Goal: Information Seeking & Learning: Learn about a topic

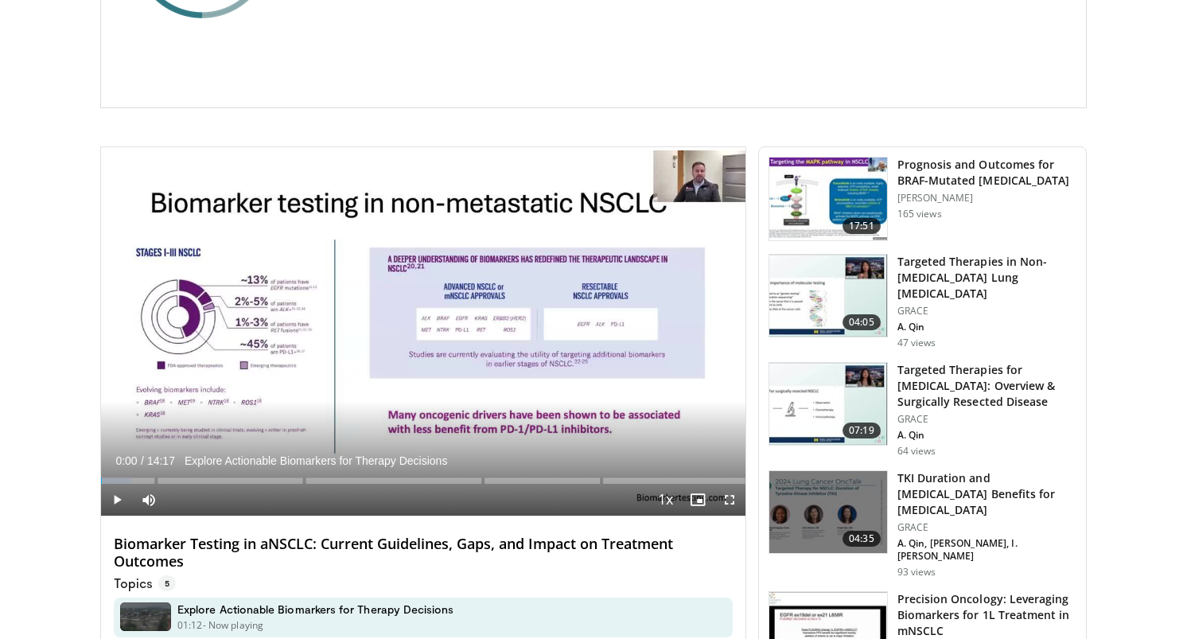
scroll to position [353, 0]
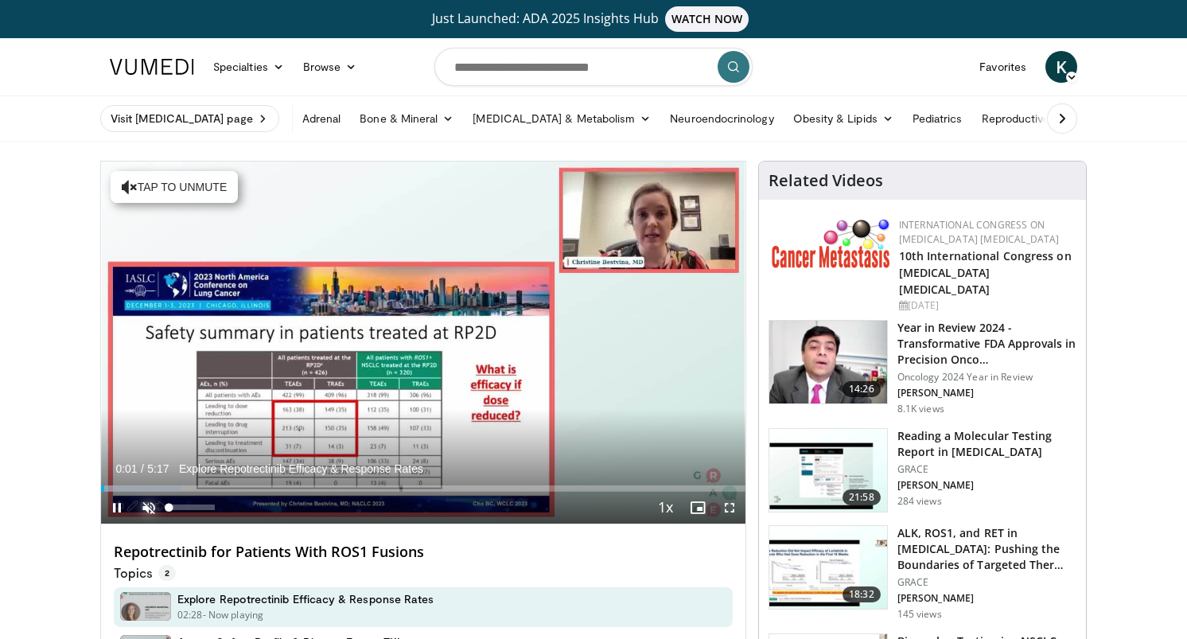
click at [146, 516] on span "Video Player" at bounding box center [149, 508] width 32 height 32
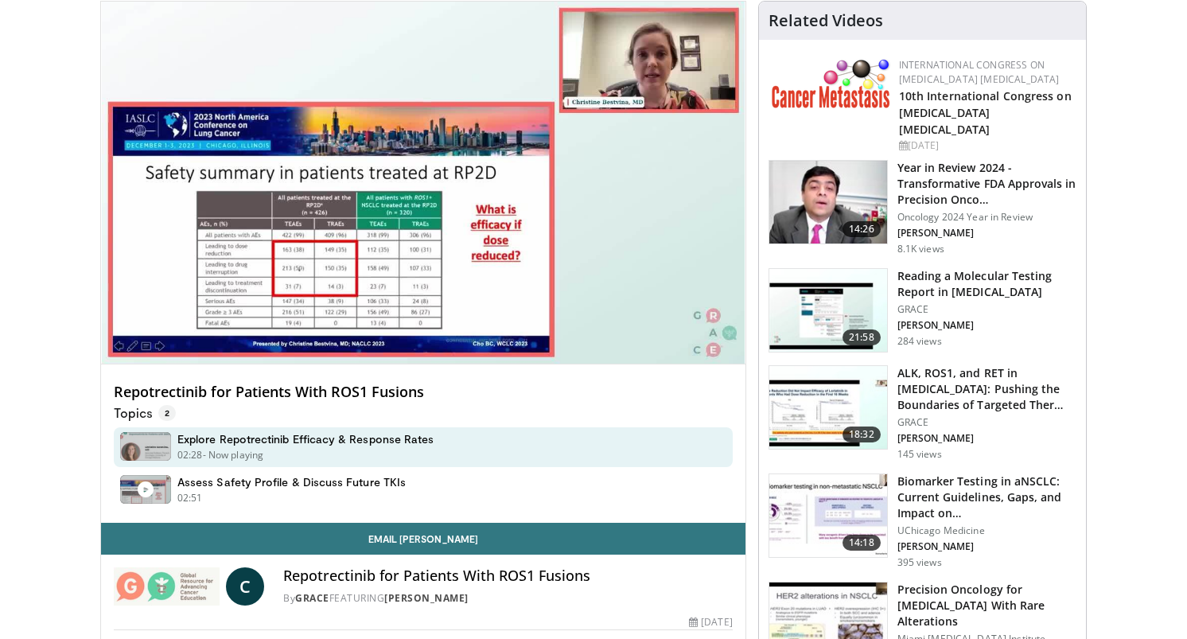
scroll to position [165, 0]
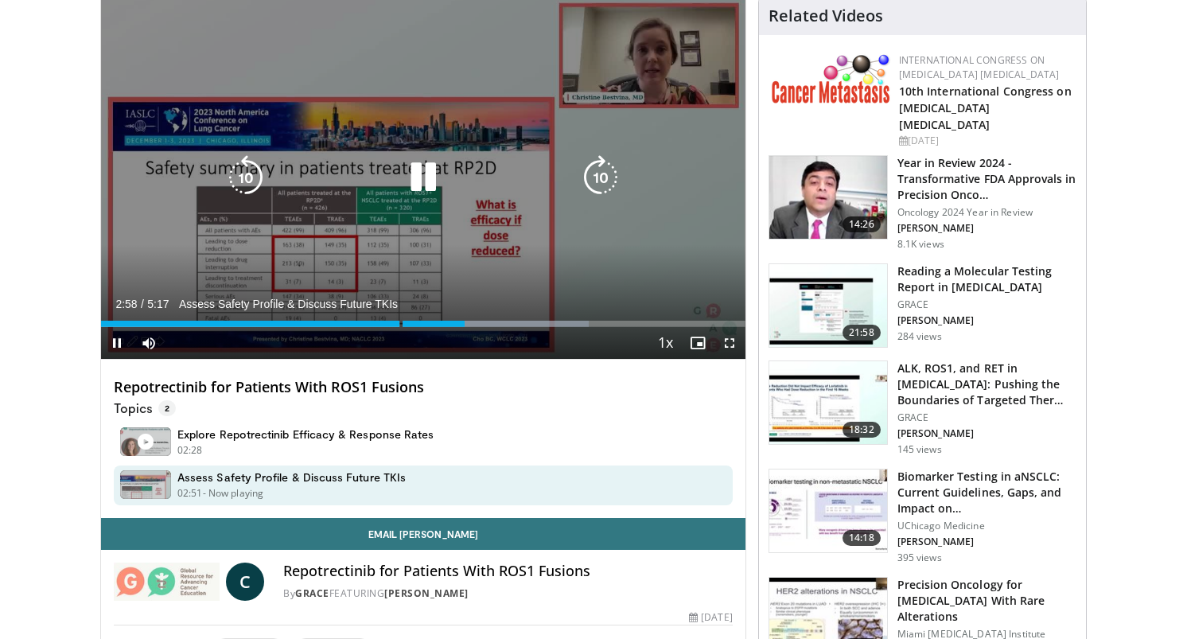
click at [428, 176] on icon "Video Player" at bounding box center [423, 177] width 45 height 45
click at [419, 181] on icon "Video Player" at bounding box center [423, 177] width 45 height 45
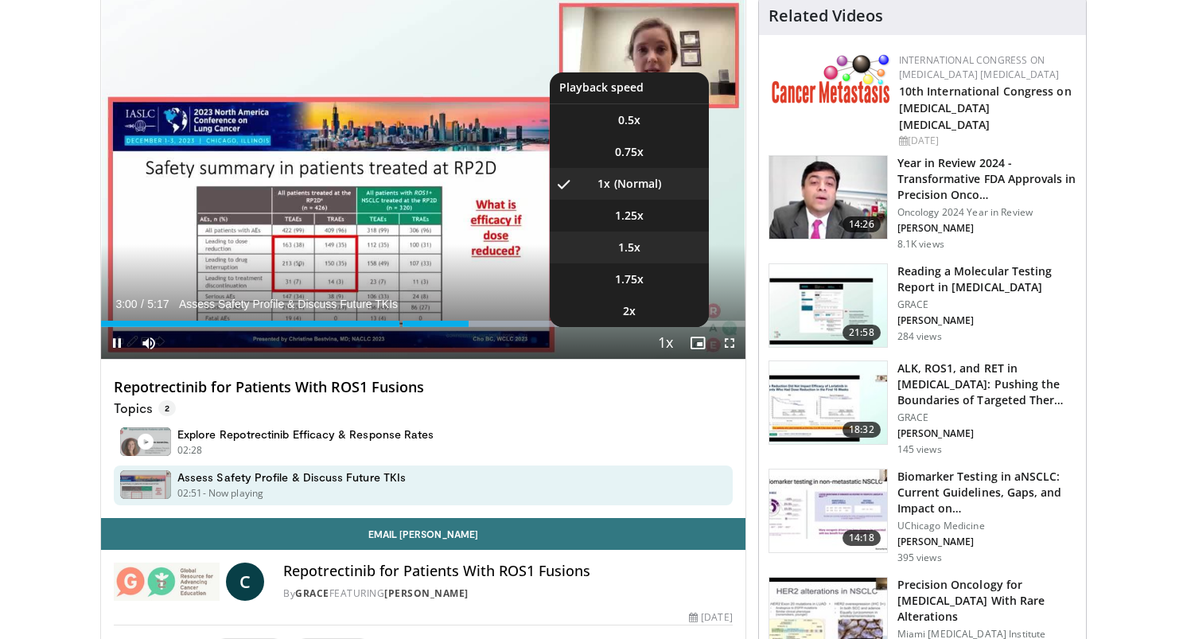
click at [669, 247] on li "1.5x" at bounding box center [629, 248] width 159 height 32
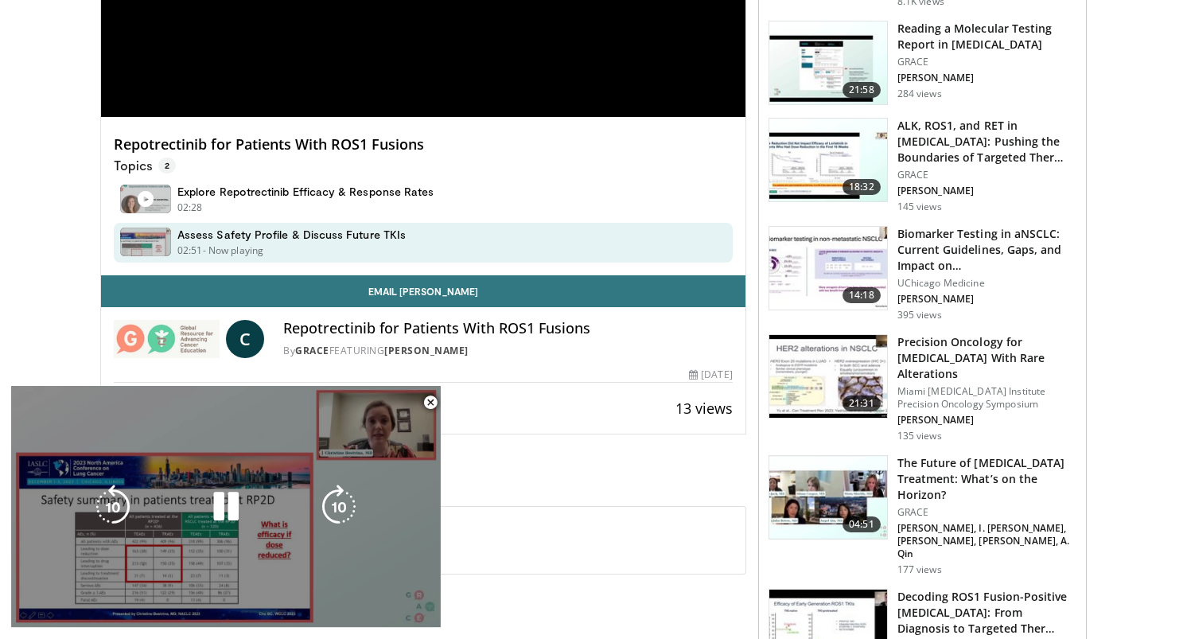
scroll to position [215, 0]
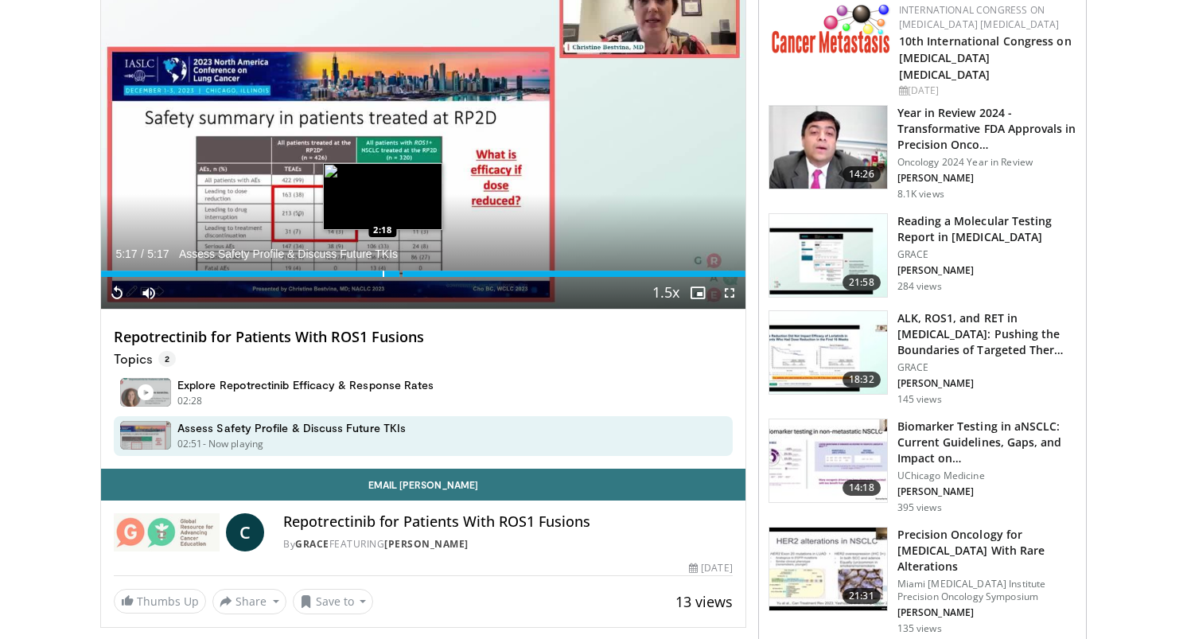
click at [382, 271] on div "5:17" at bounding box center [423, 274] width 645 height 6
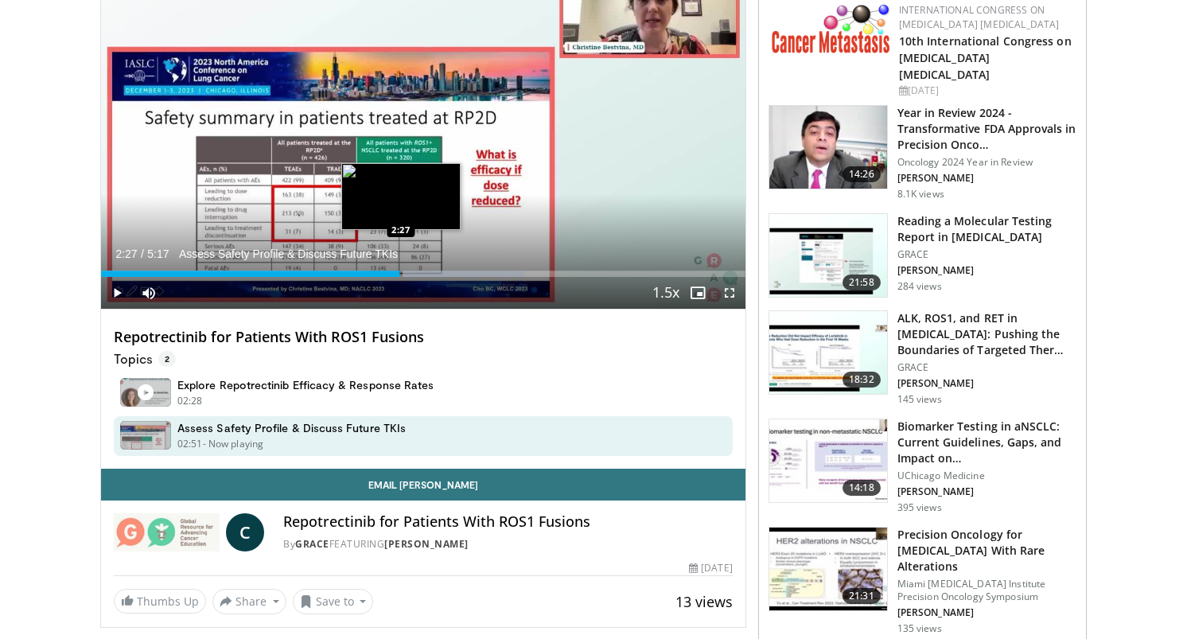
drag, startPoint x: 388, startPoint y: 272, endPoint x: 400, endPoint y: 271, distance: 12.8
click at [400, 271] on div "Loaded : 65.63% 2:27 2:27" at bounding box center [423, 269] width 645 height 15
click at [404, 272] on div "Progress Bar" at bounding box center [405, 274] width 2 height 6
click at [407, 271] on div "Progress Bar" at bounding box center [408, 274] width 2 height 6
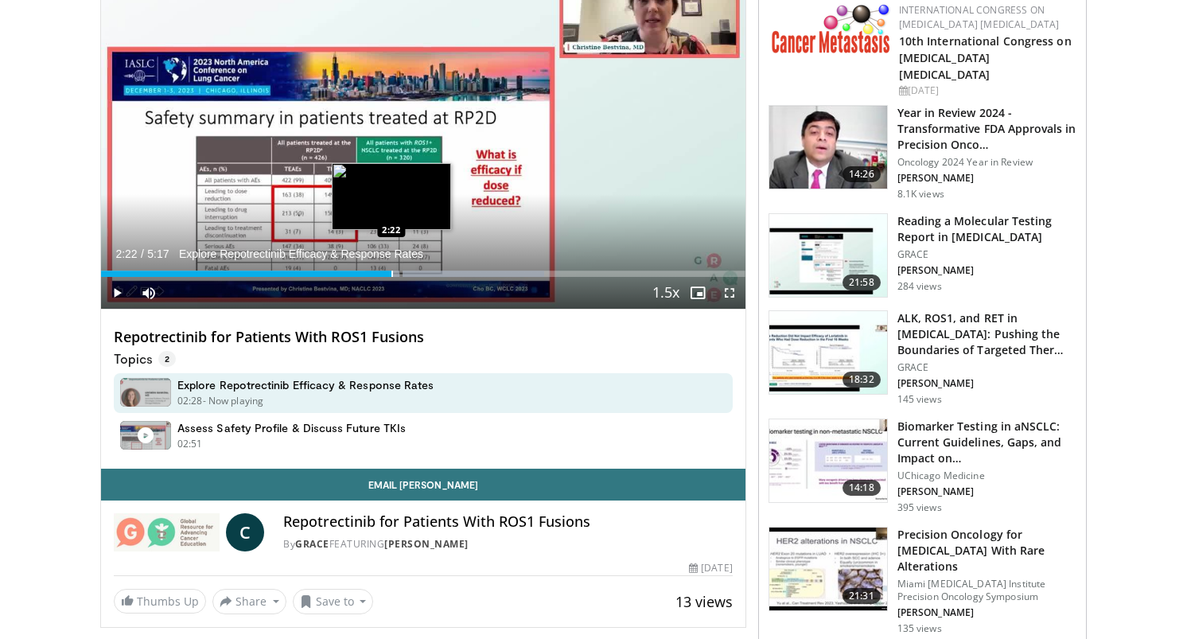
drag, startPoint x: 407, startPoint y: 271, endPoint x: 389, endPoint y: 270, distance: 17.6
click at [389, 270] on div "Loaded : 68.76% 2:22 2:22" at bounding box center [423, 269] width 645 height 15
click at [112, 296] on span "Video Player" at bounding box center [117, 293] width 32 height 32
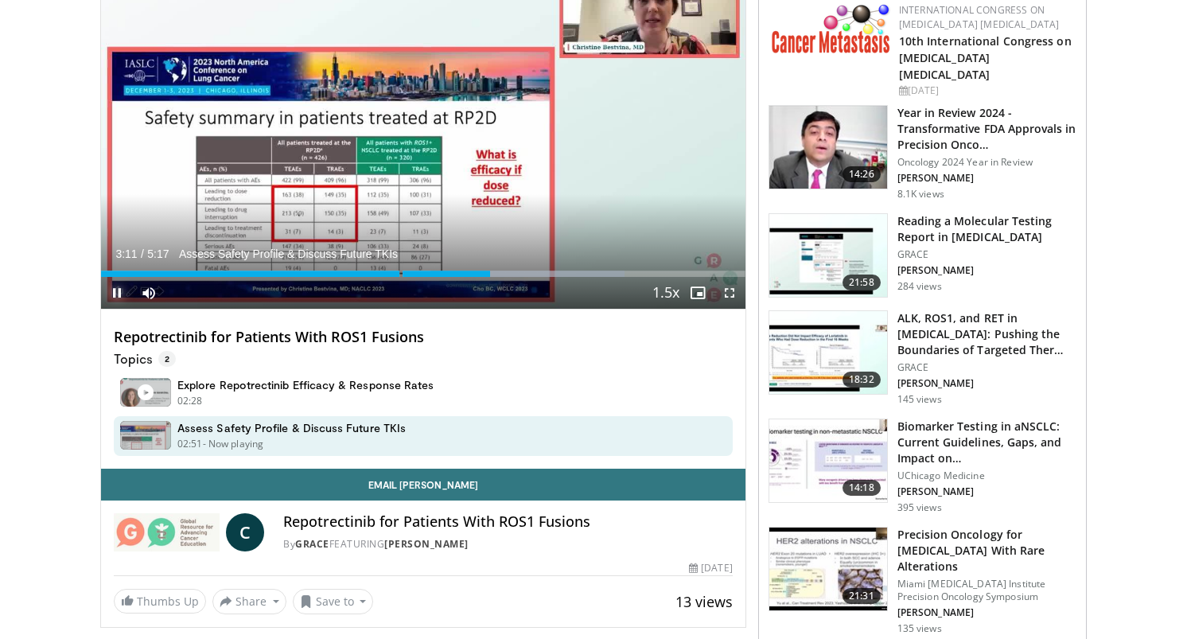
click at [119, 295] on span "Video Player" at bounding box center [117, 293] width 32 height 32
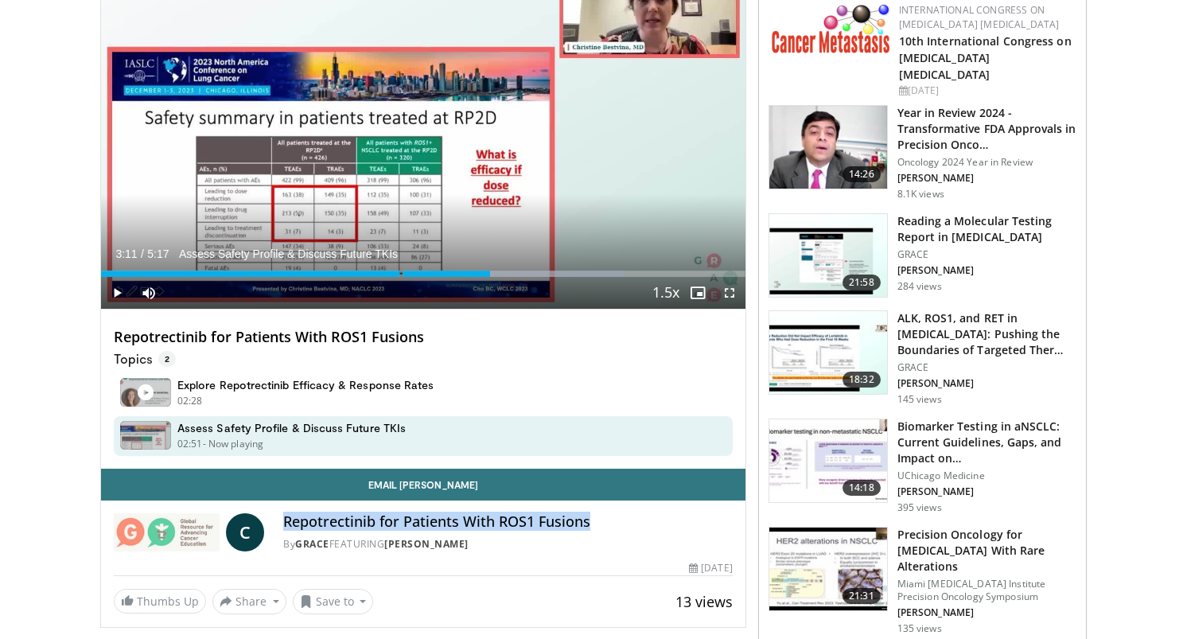
drag, startPoint x: 601, startPoint y: 524, endPoint x: 286, endPoint y: 518, distance: 315.2
click at [286, 518] on h4 "Repotrectinib for Patients With ROS1 Fusions" at bounding box center [507, 522] width 449 height 18
copy h4 "Repotrectinib for Patients With ROS1 Fusions"
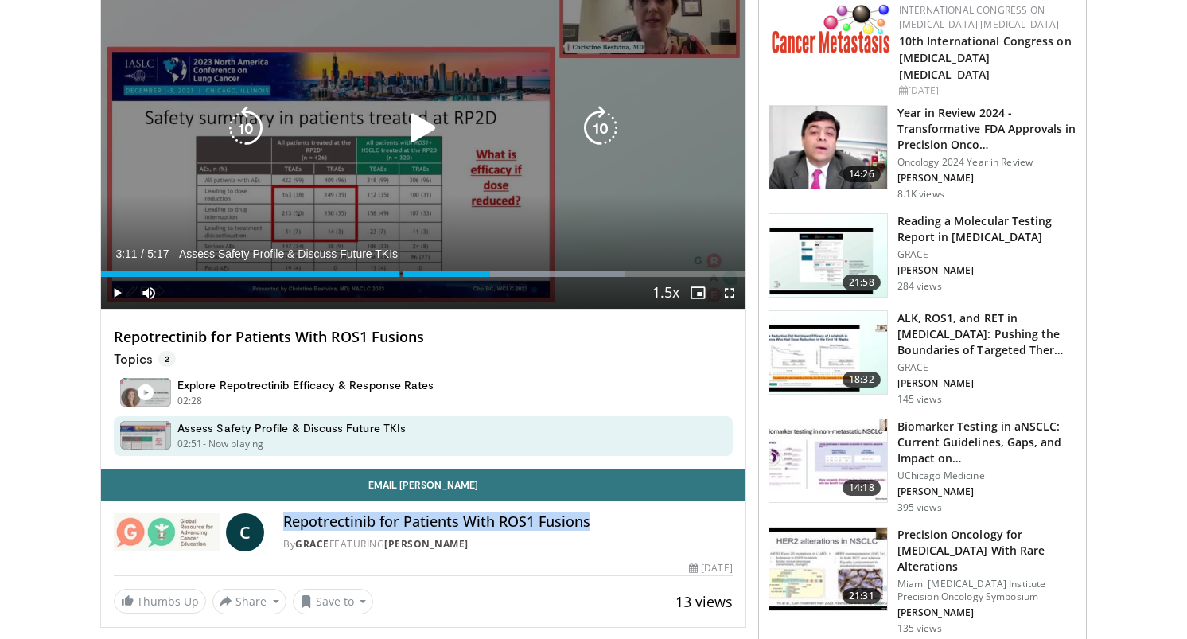
scroll to position [0, 0]
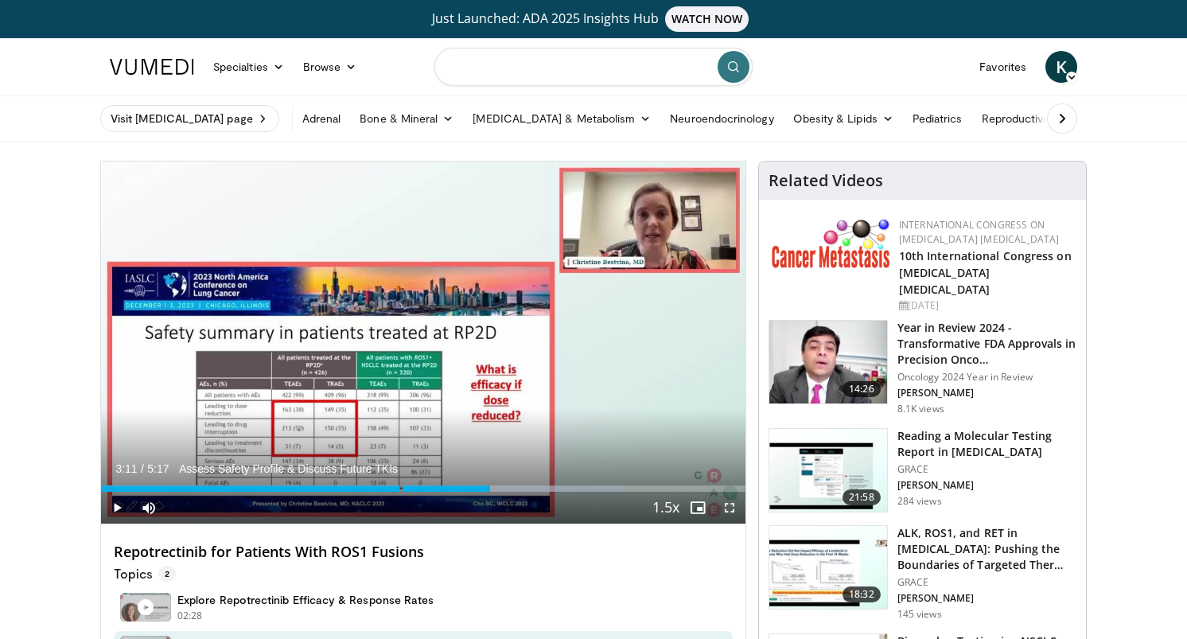
click at [634, 78] on input "Search topics, interventions" at bounding box center [594, 67] width 318 height 38
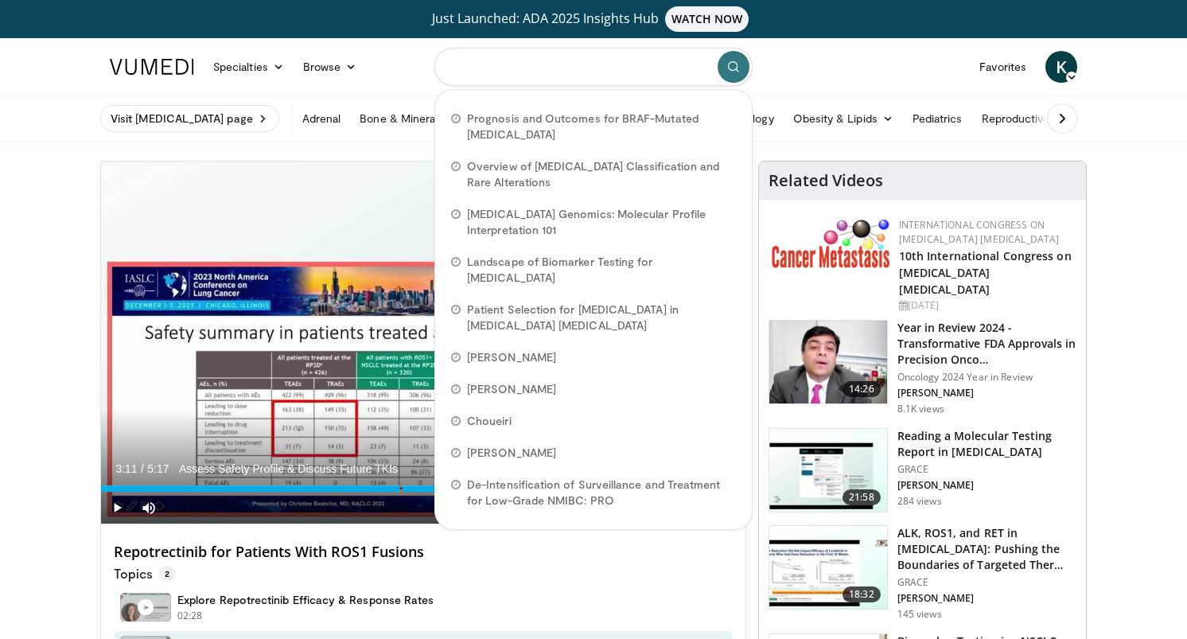
paste input "**********"
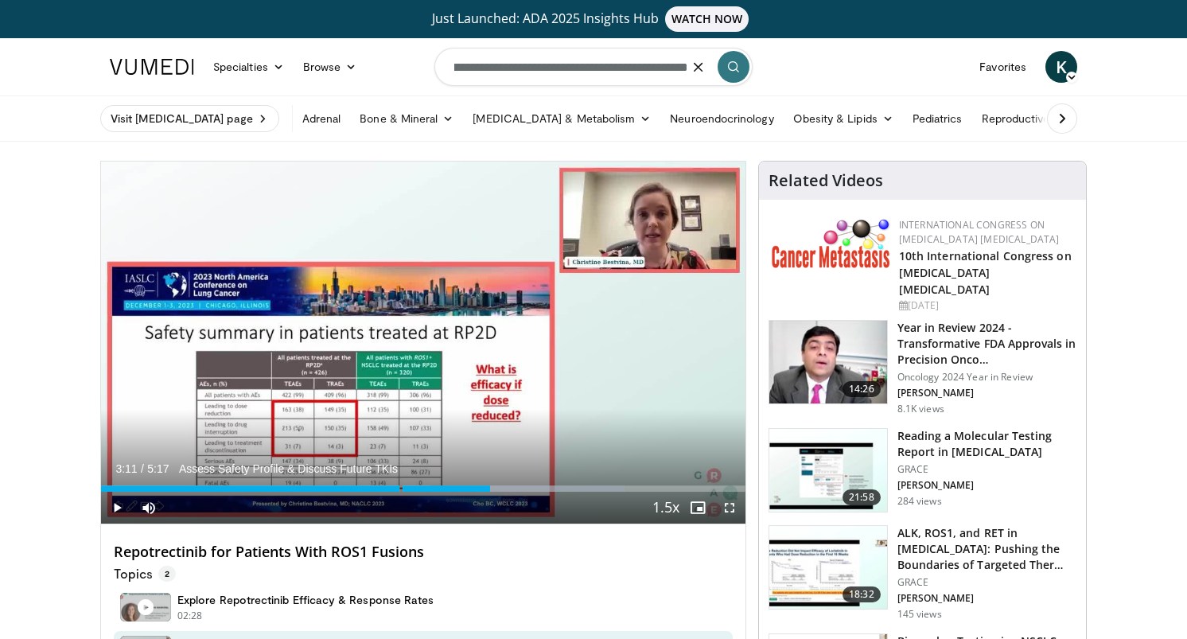
type input "**********"
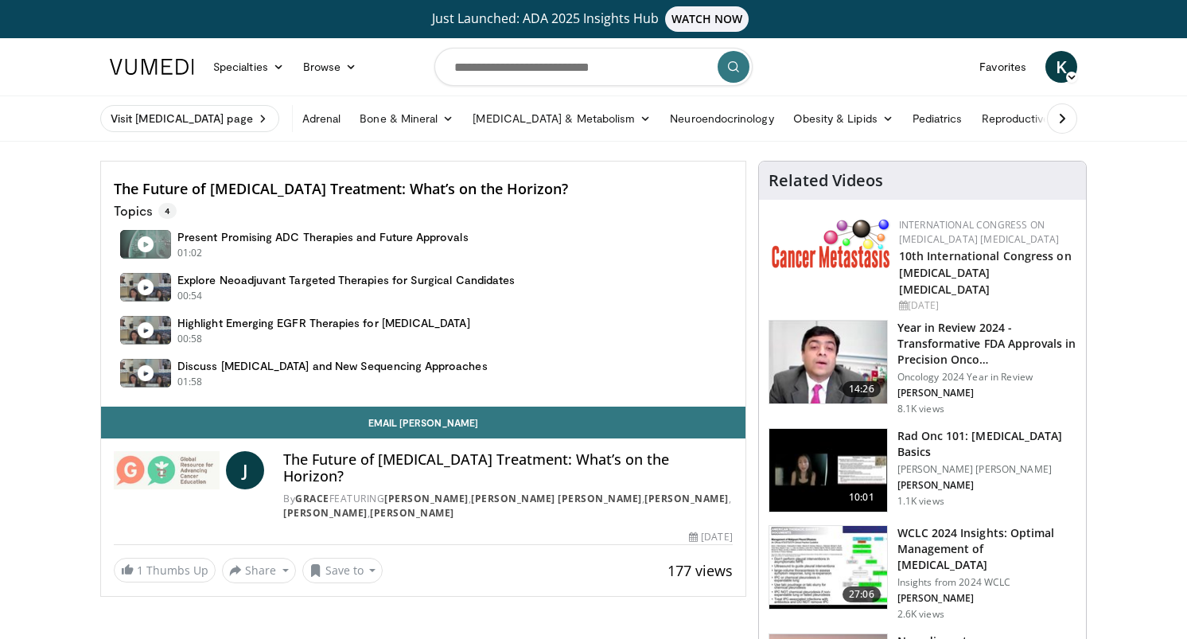
click at [362, 271] on div "Email Julia J The Future of Lung Cancer Treatment: What’s on the Horizon? By GR…" at bounding box center [423, 379] width 646 height 436
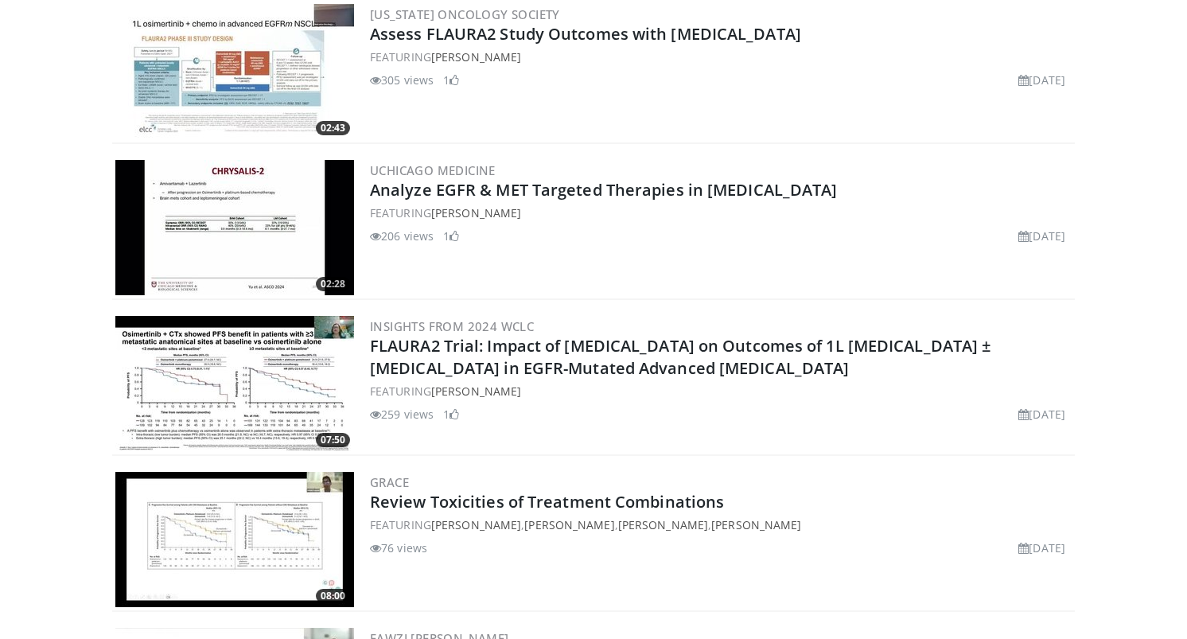
scroll to position [614, 0]
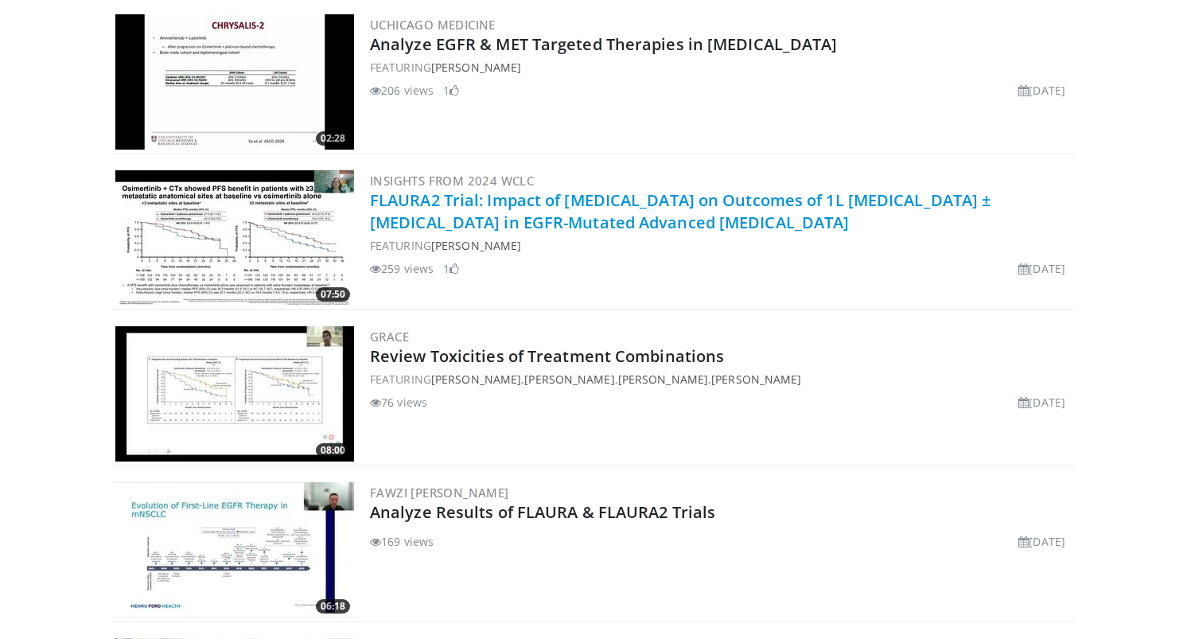
click at [554, 228] on link "FLAURA2 Trial: Impact of [MEDICAL_DATA] on Outcomes of 1L [MEDICAL_DATA] ± [MED…" at bounding box center [680, 211] width 621 height 44
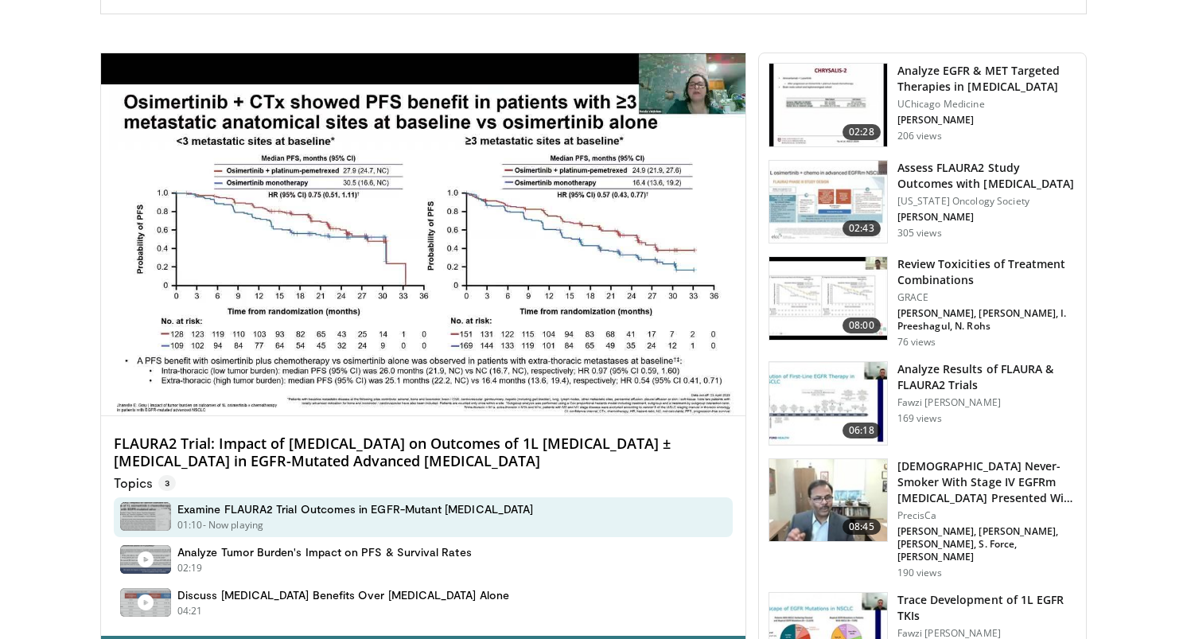
scroll to position [447, 0]
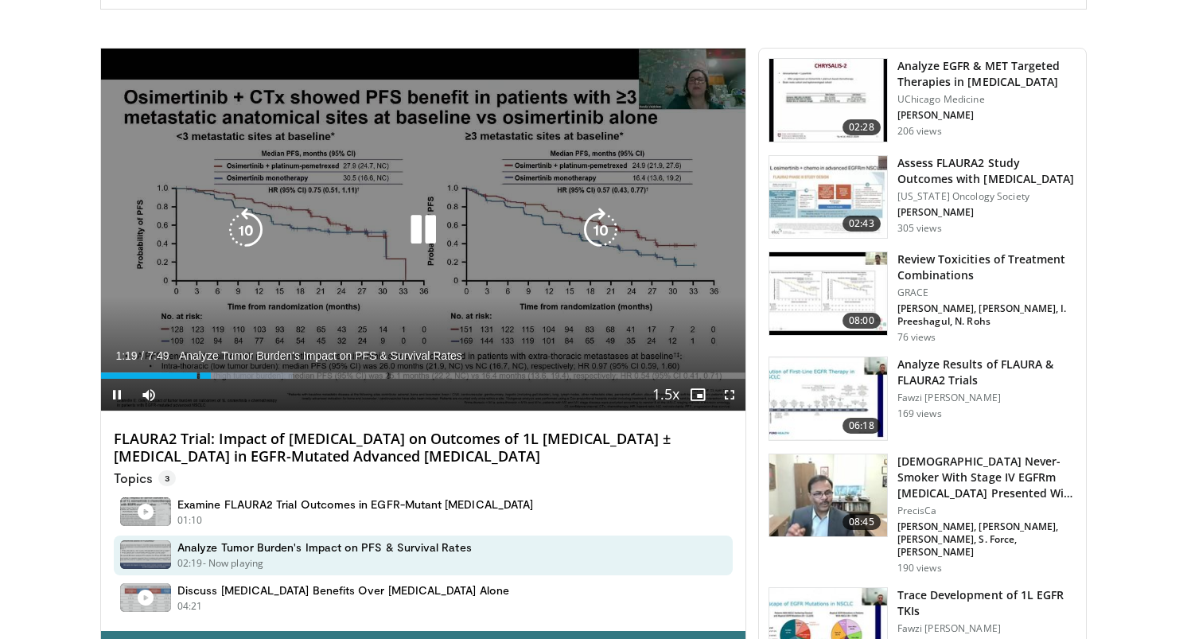
click at [423, 246] on icon "Video Player" at bounding box center [423, 230] width 45 height 45
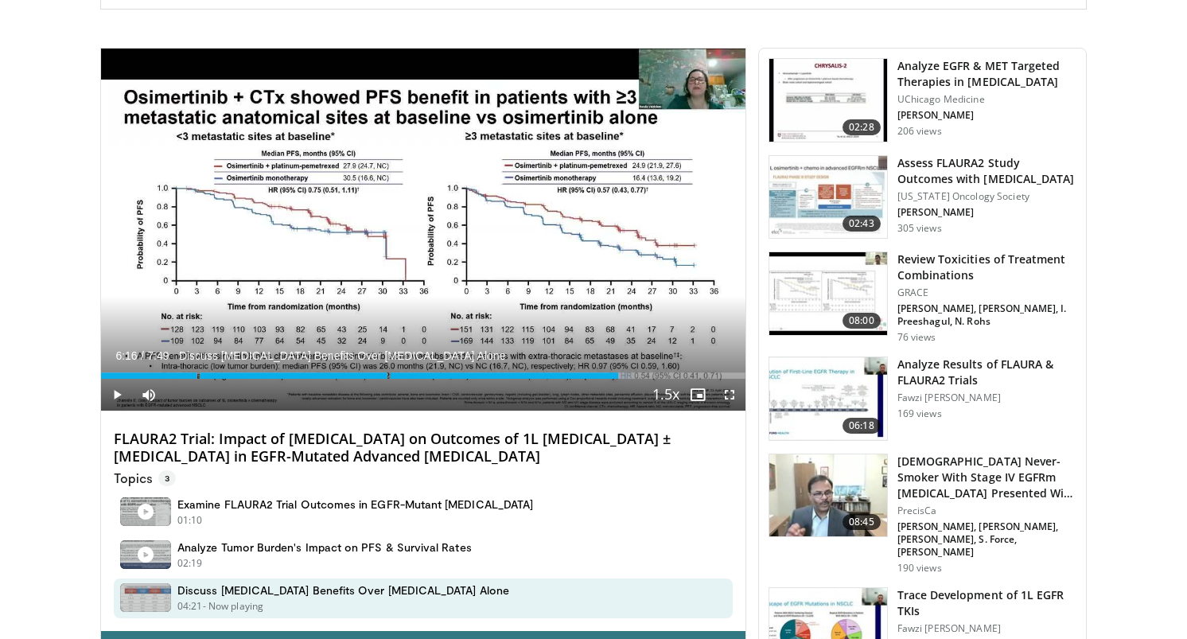
drag, startPoint x: 211, startPoint y: 372, endPoint x: 618, endPoint y: 362, distance: 406.8
click at [618, 379] on div "Current Time 6:16 / Duration 7:49 Discuss Combination Therapy Benefits Over Osi…" at bounding box center [423, 395] width 645 height 32
click at [121, 397] on span "Video Player" at bounding box center [117, 395] width 32 height 32
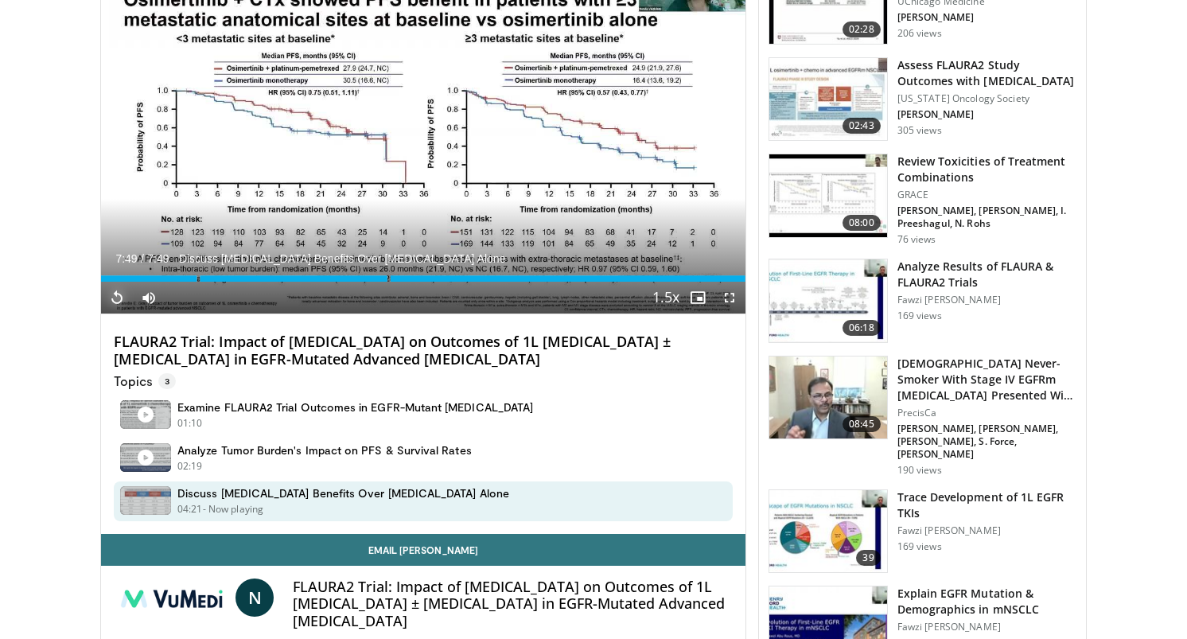
scroll to position [554, 0]
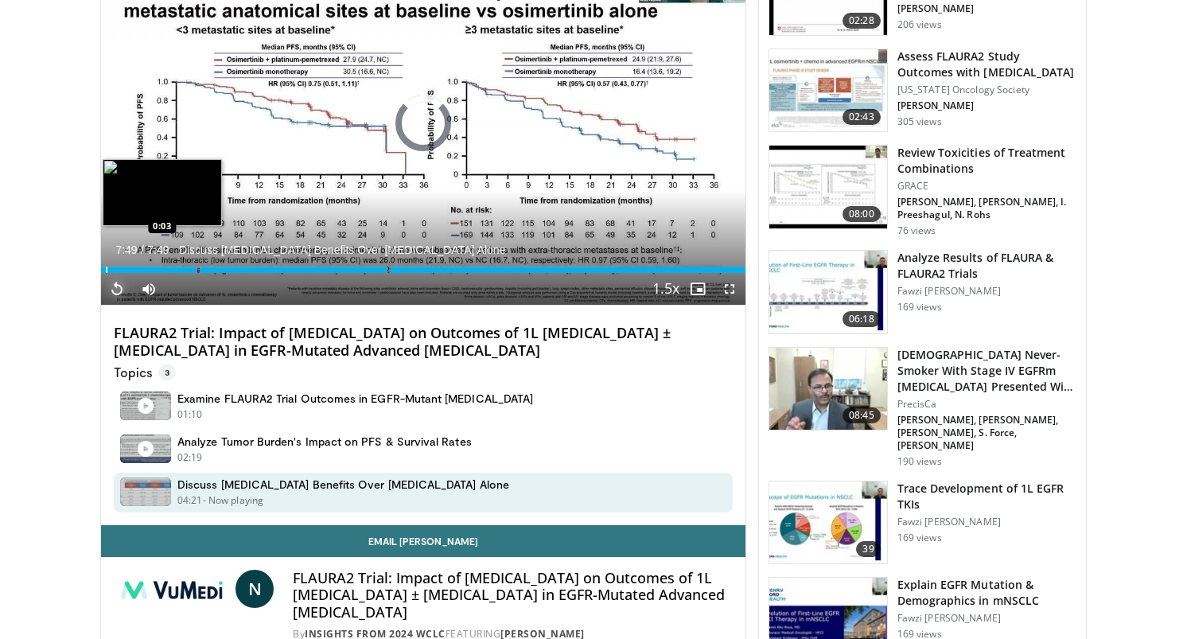
click at [105, 266] on div "Loaded : 100.00% 7:49 0:03" at bounding box center [423, 265] width 645 height 15
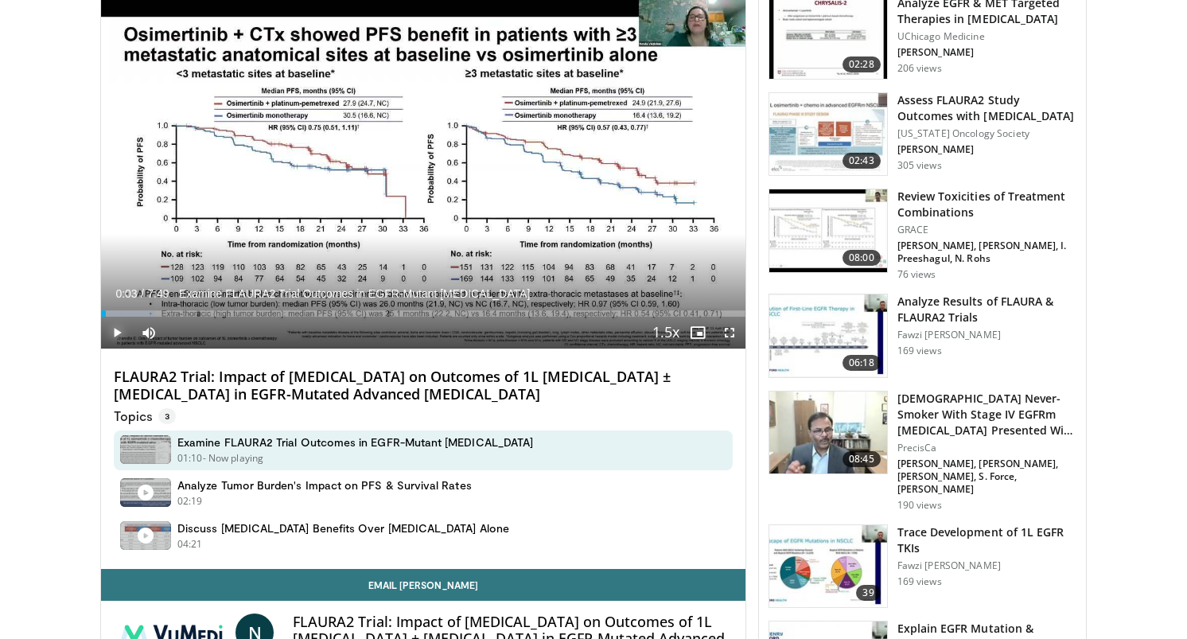
scroll to position [517, 0]
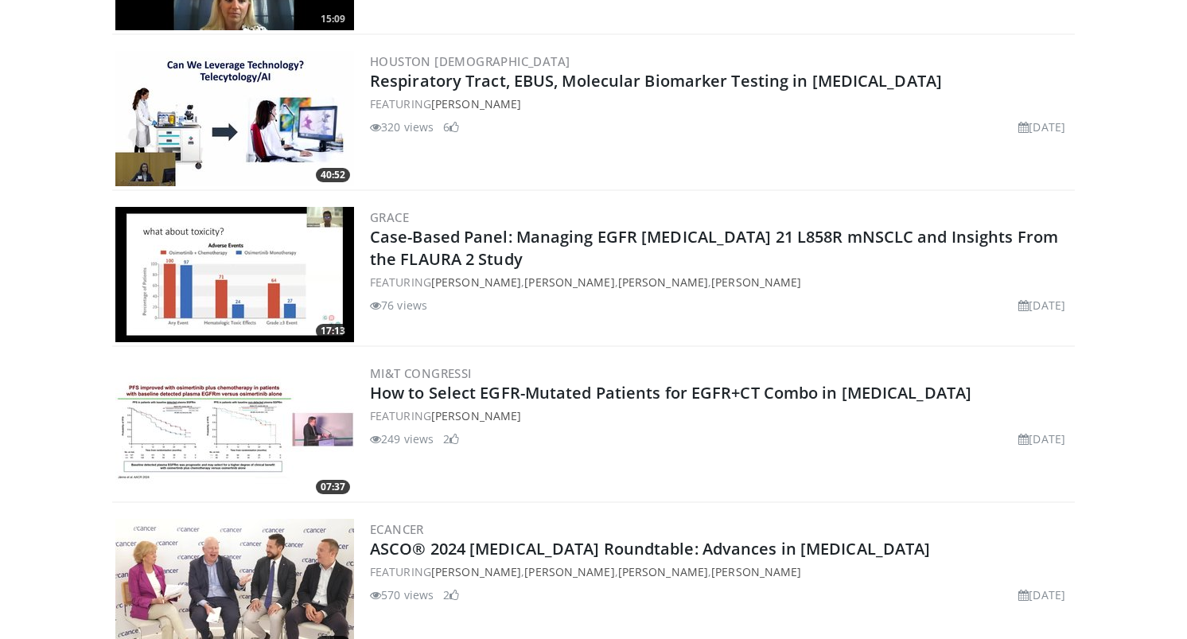
scroll to position [2308, 0]
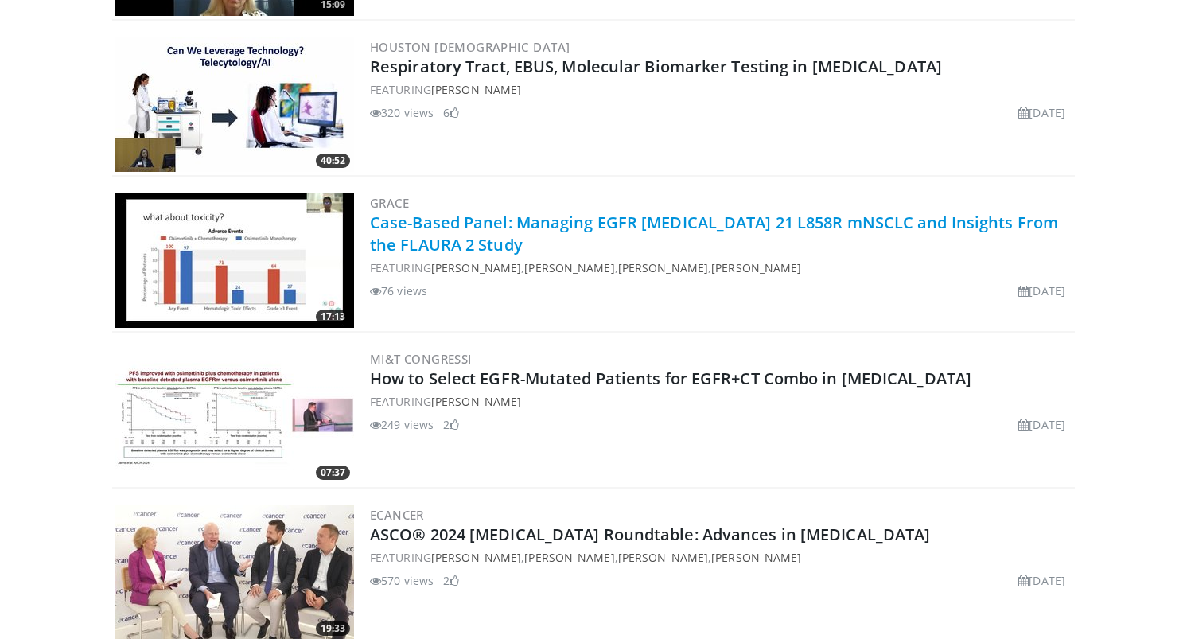
click at [702, 223] on link "Case-Based Panel: Managing EGFR [MEDICAL_DATA] 21 L858R mNSCLC and Insights Fro…" at bounding box center [714, 234] width 688 height 44
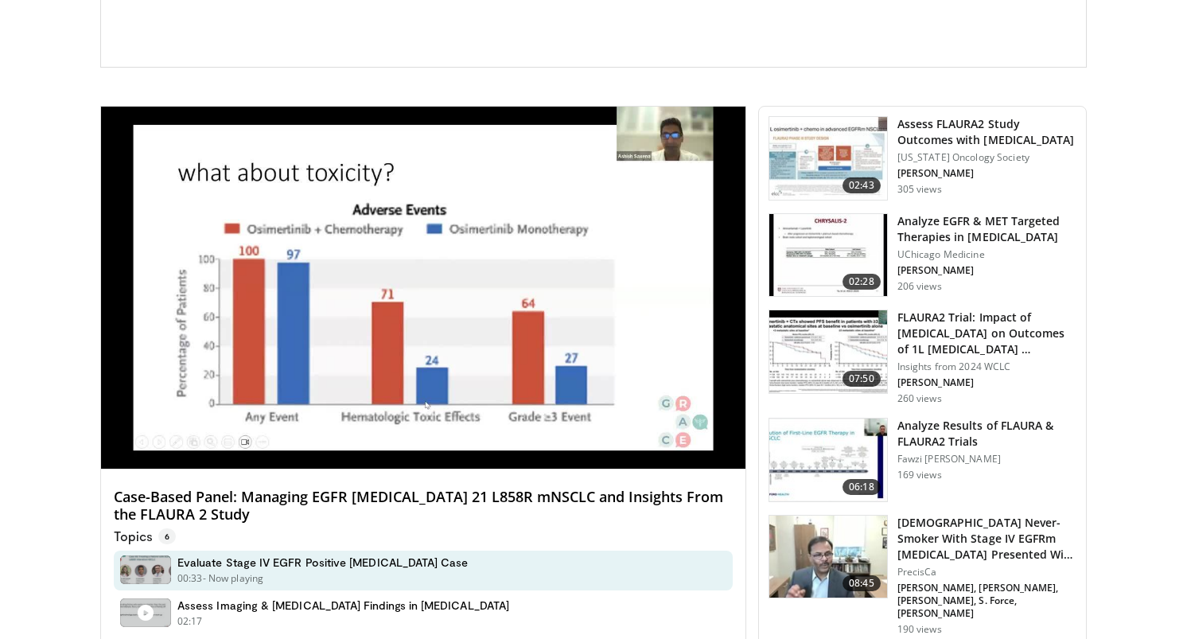
scroll to position [393, 0]
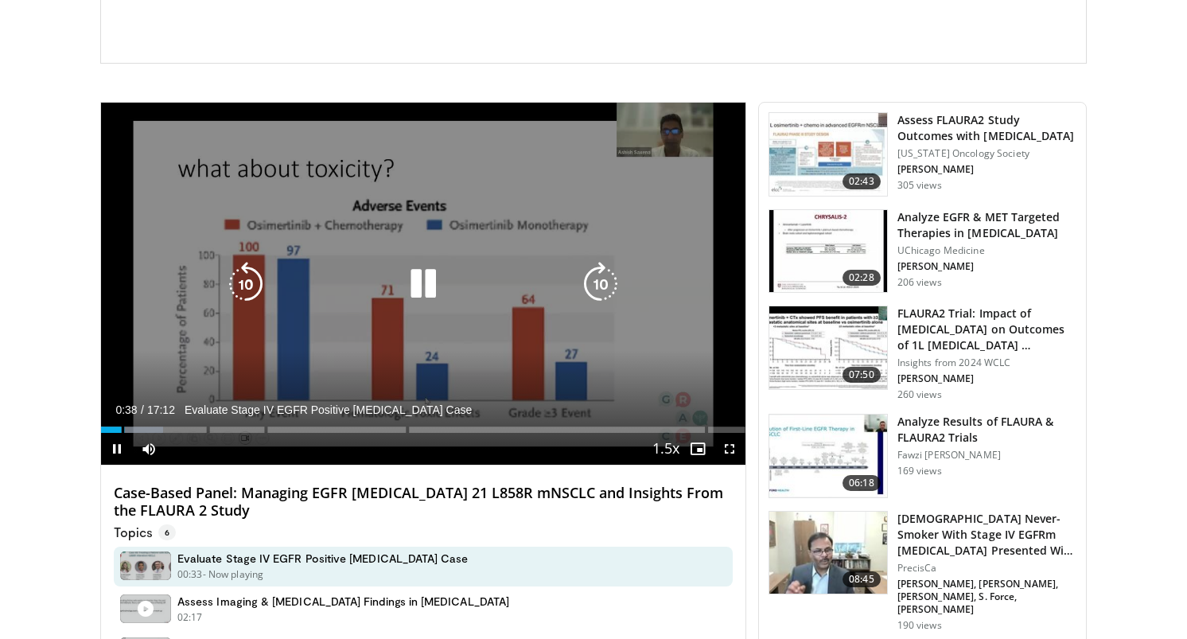
click at [437, 266] on icon "Video Player" at bounding box center [423, 284] width 45 height 45
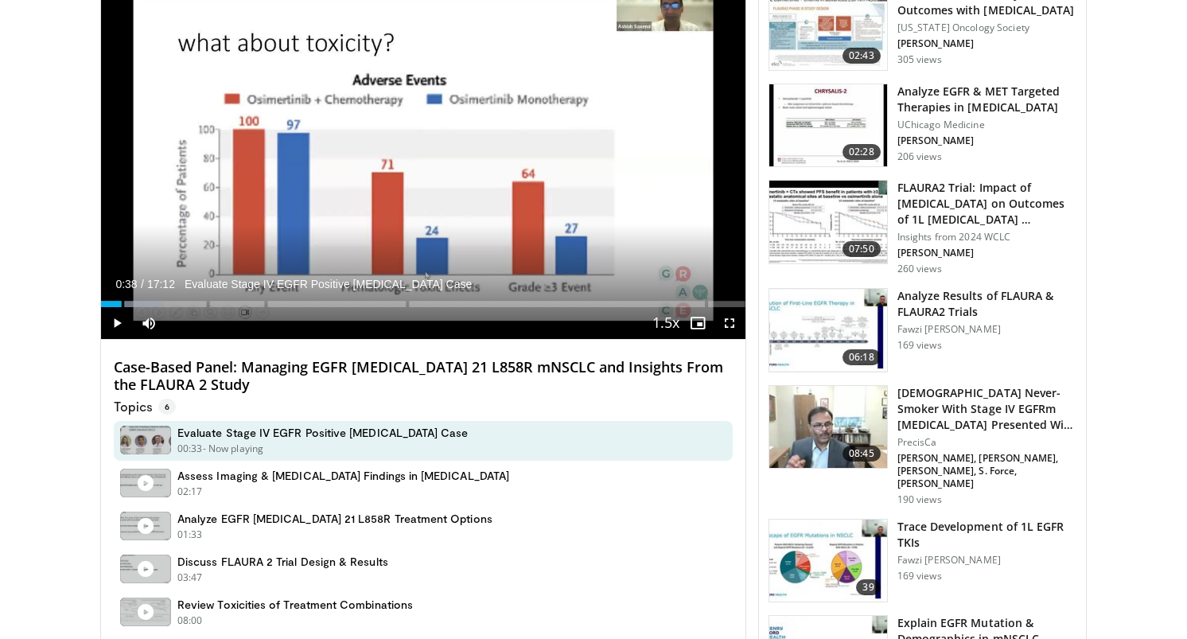
scroll to position [522, 0]
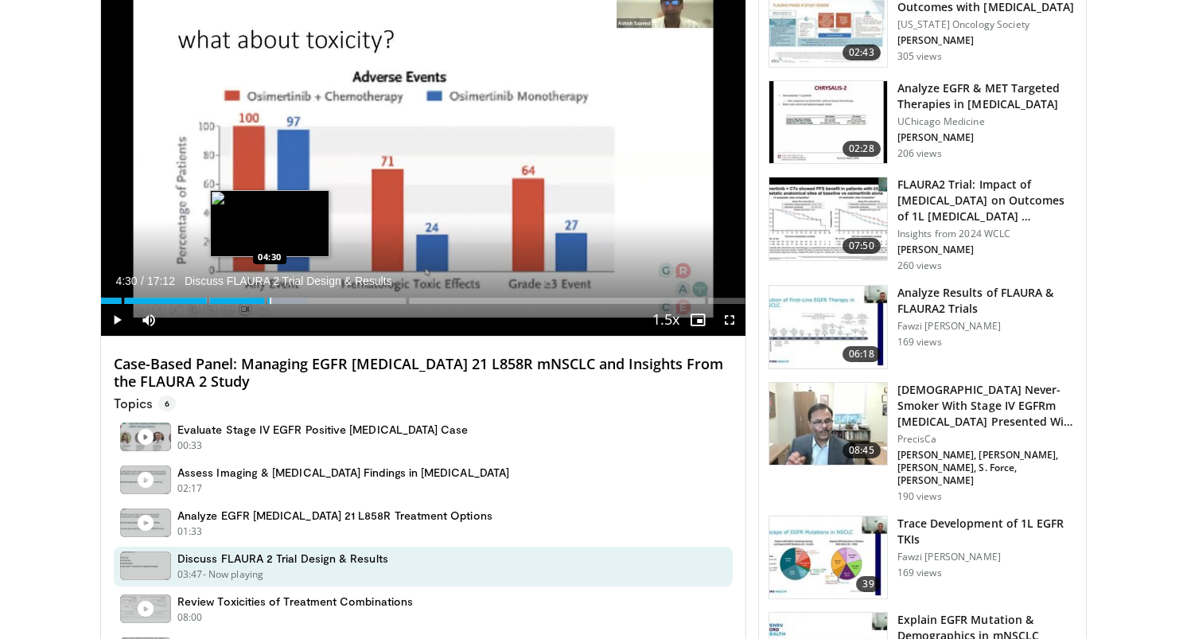
drag, startPoint x: 123, startPoint y: 296, endPoint x: 270, endPoint y: 300, distance: 147.3
click at [270, 300] on div "Loaded : 32.01% 04:30 04:30" at bounding box center [423, 296] width 645 height 15
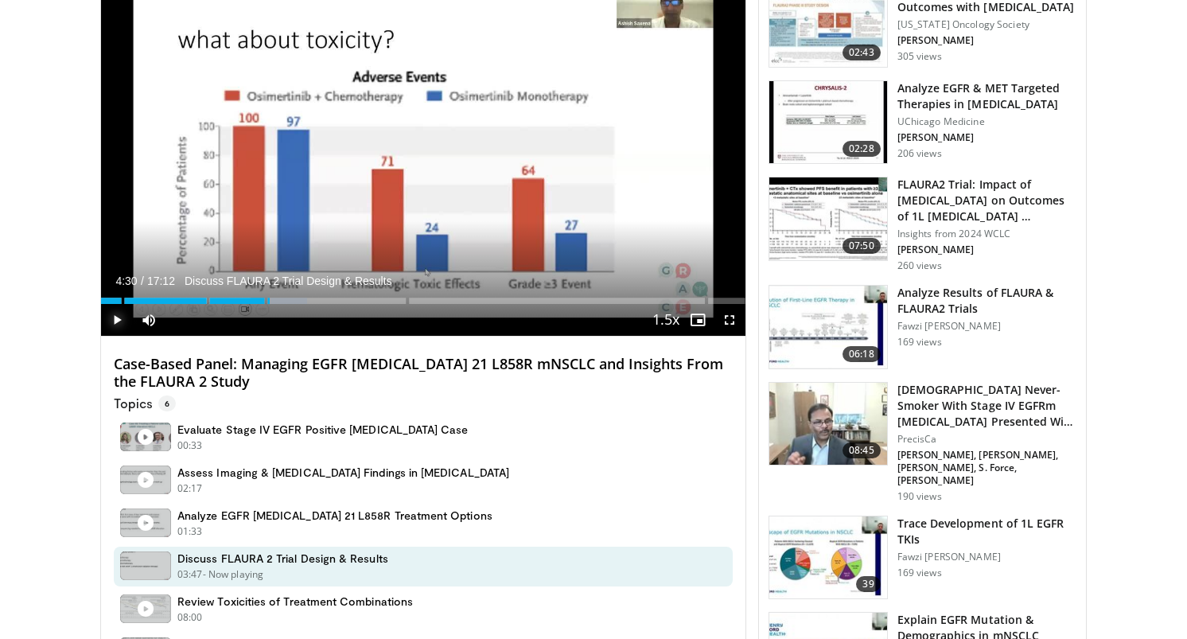
click at [111, 318] on span "Video Player" at bounding box center [117, 320] width 32 height 32
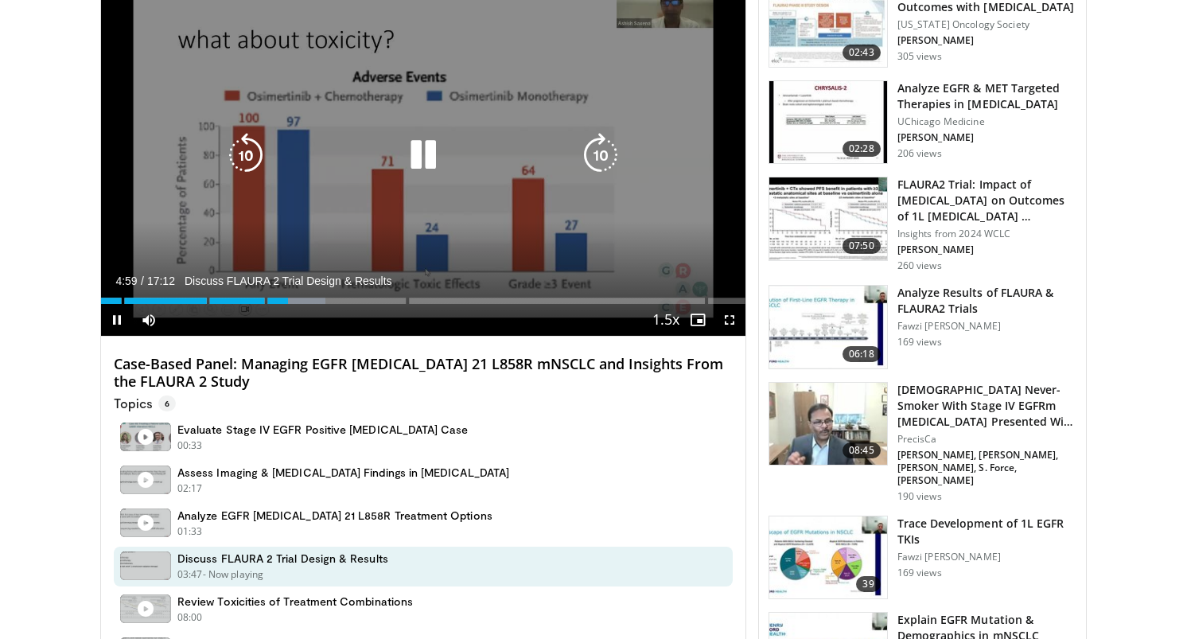
click at [432, 148] on icon "Video Player" at bounding box center [423, 155] width 45 height 45
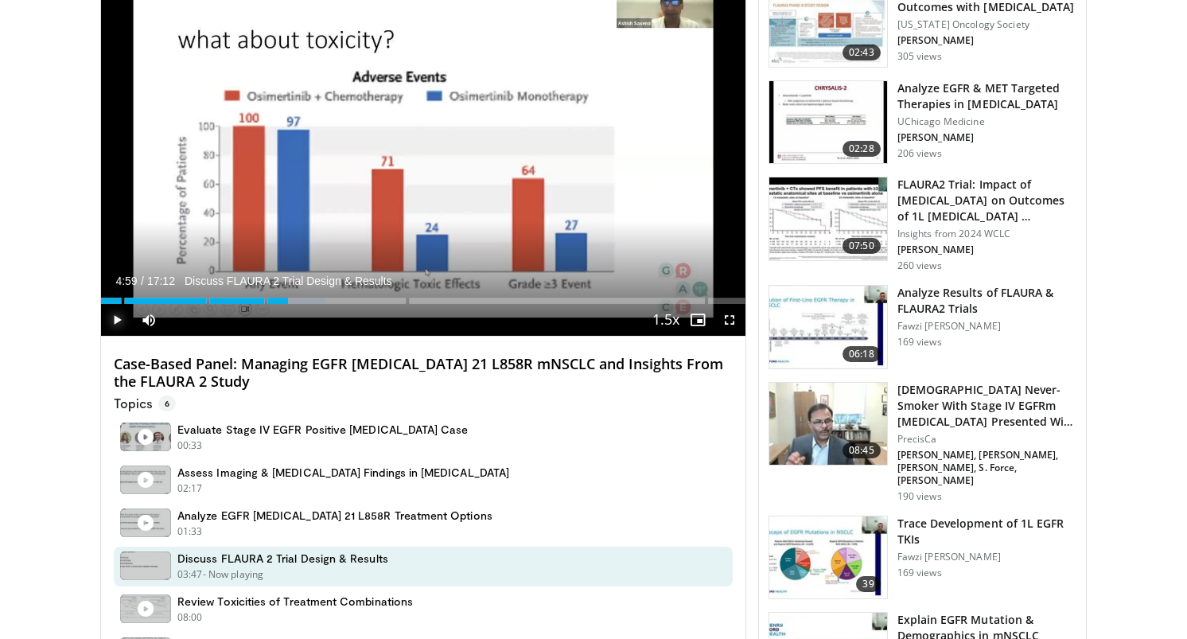
click at [117, 318] on span "Video Player" at bounding box center [117, 320] width 32 height 32
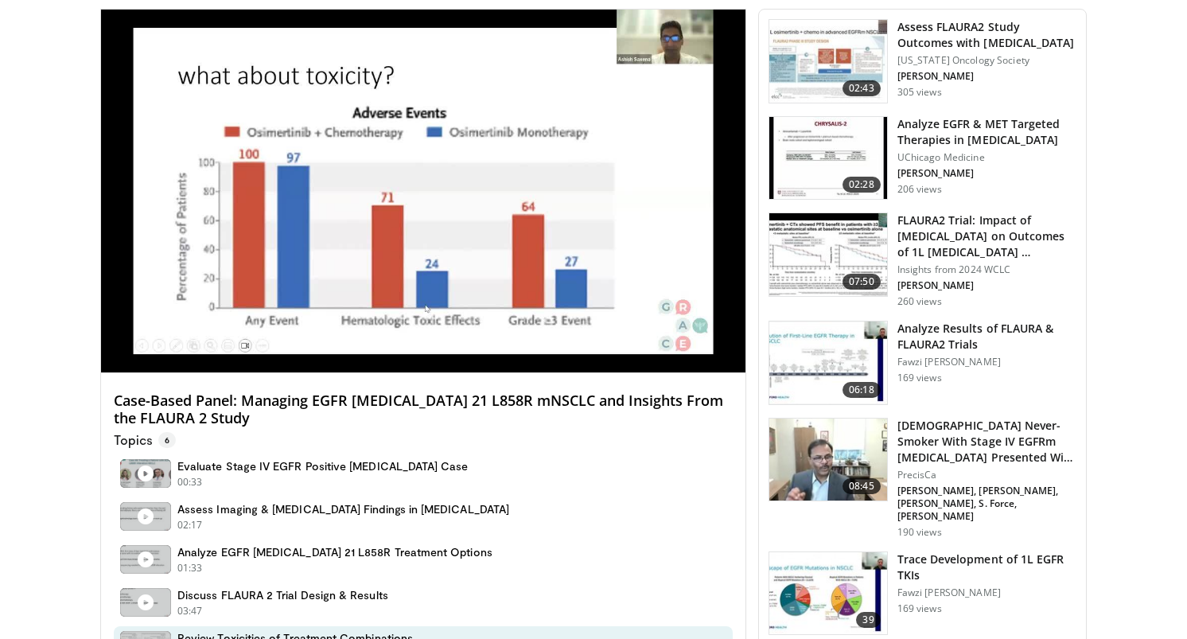
scroll to position [488, 0]
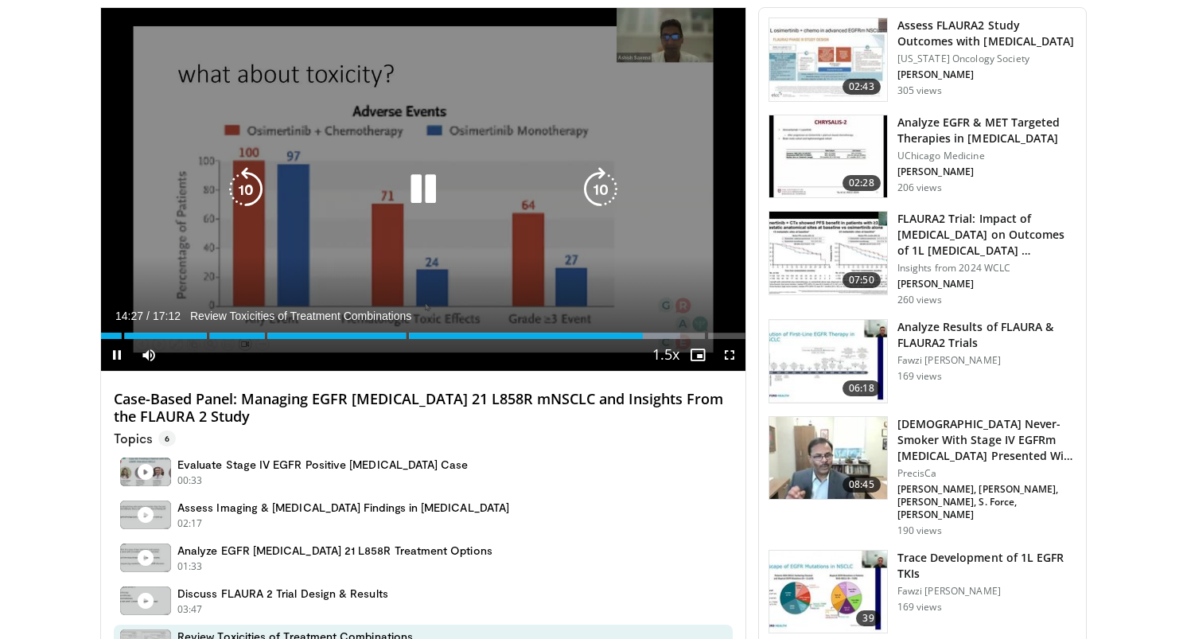
click at [415, 188] on icon "Video Player" at bounding box center [423, 189] width 45 height 45
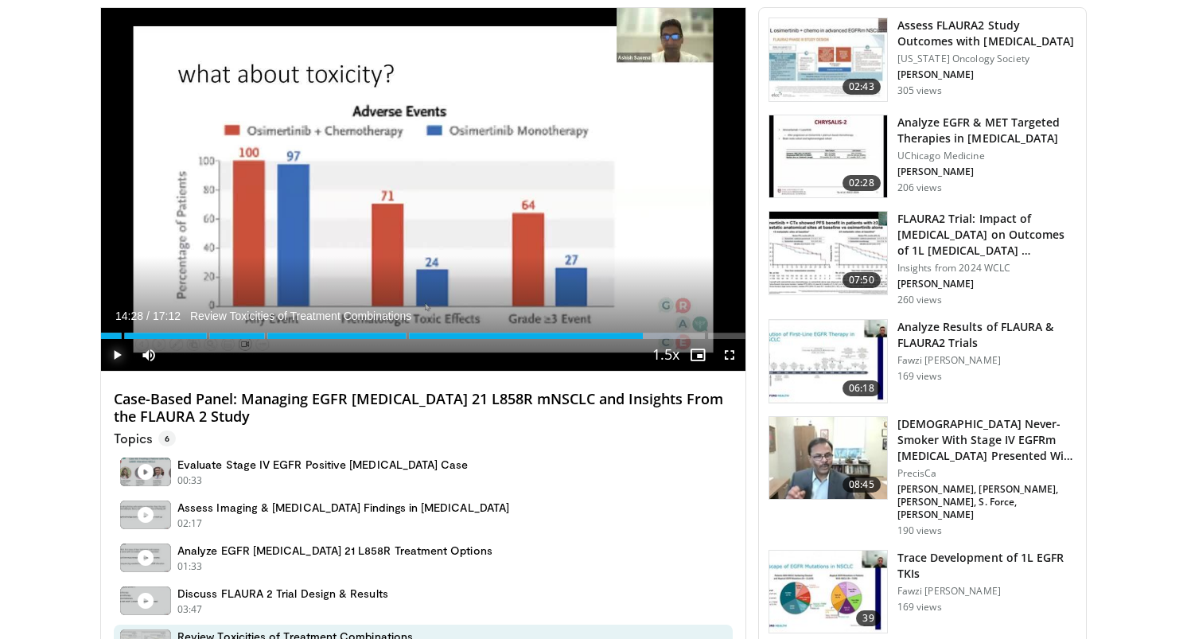
click at [111, 350] on span "Video Player" at bounding box center [117, 355] width 32 height 32
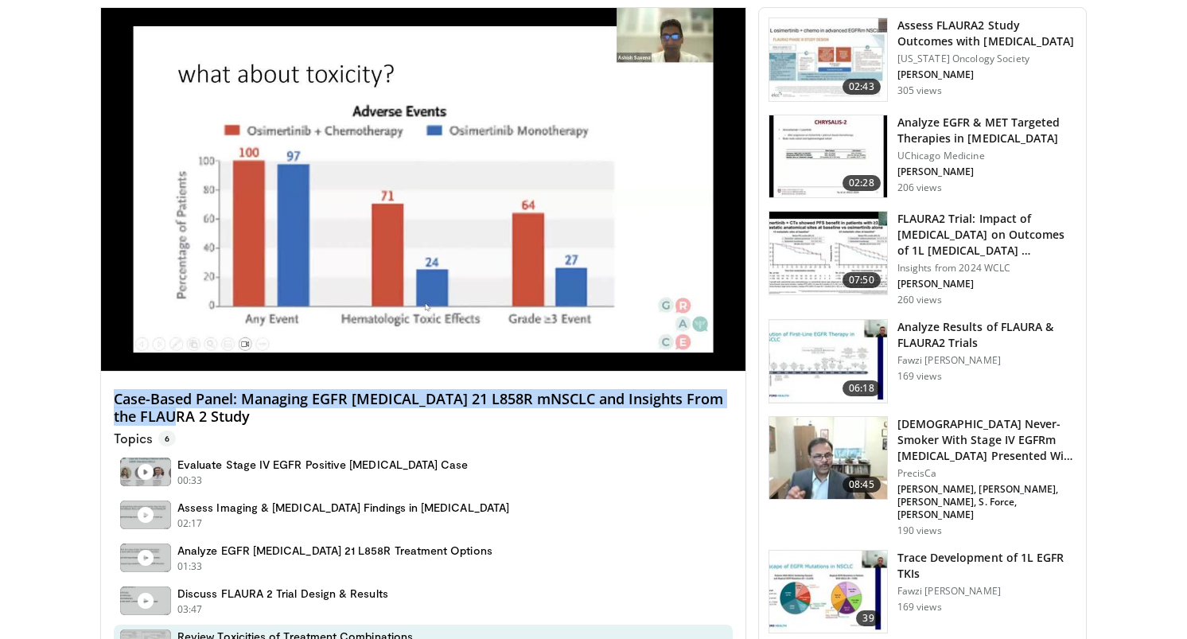
drag, startPoint x: 170, startPoint y: 414, endPoint x: 111, endPoint y: 393, distance: 63.2
click at [111, 393] on div "Case-Based Panel: Managing EGFR Exon 21 L858R mNSCLC and Insights From the FLAU…" at bounding box center [423, 546] width 645 height 348
copy h4 "Case-Based Panel: Managing EGFR Exon 21 L858R mNSCLC and Insights From the FLAU…"
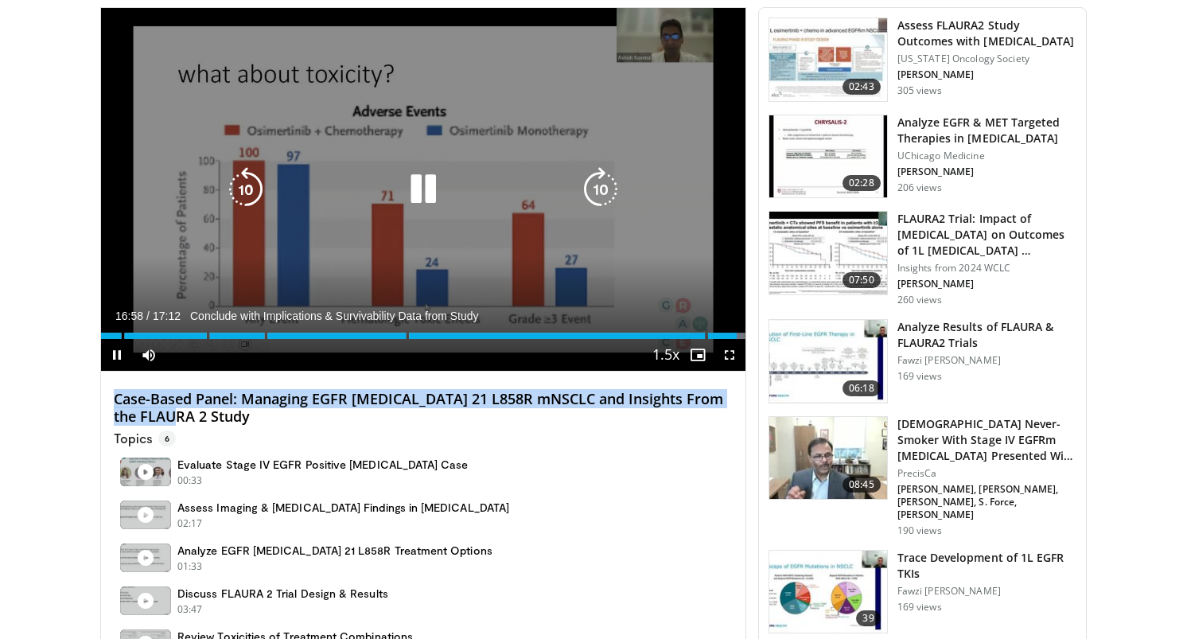
click at [435, 186] on icon "Video Player" at bounding box center [423, 189] width 45 height 45
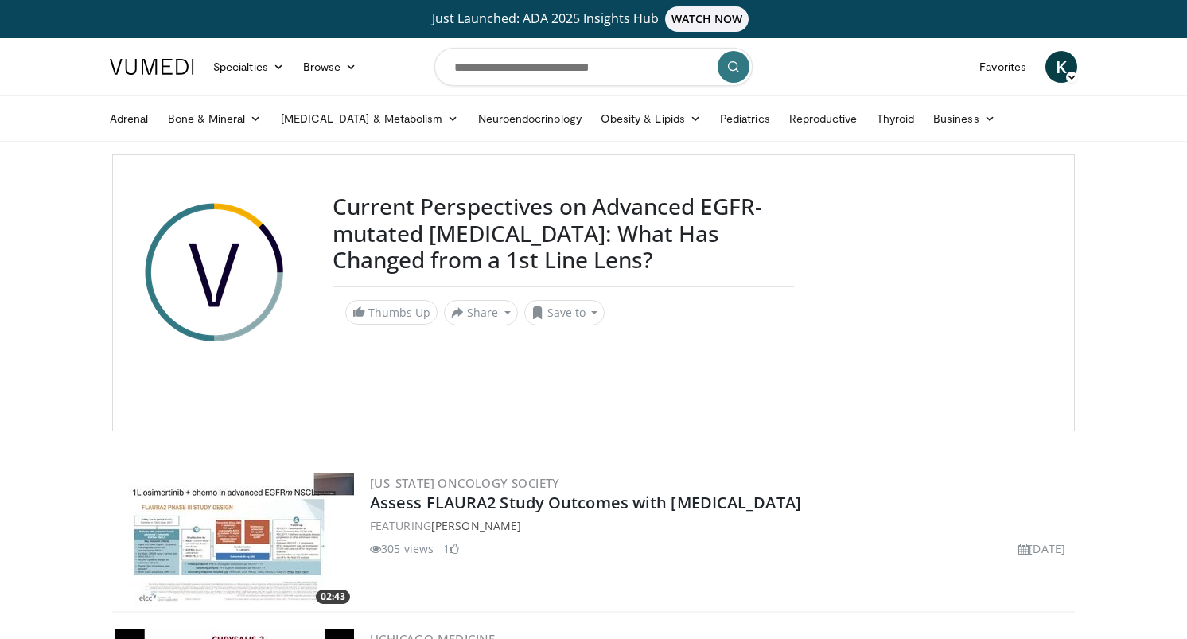
scroll to position [3303, 0]
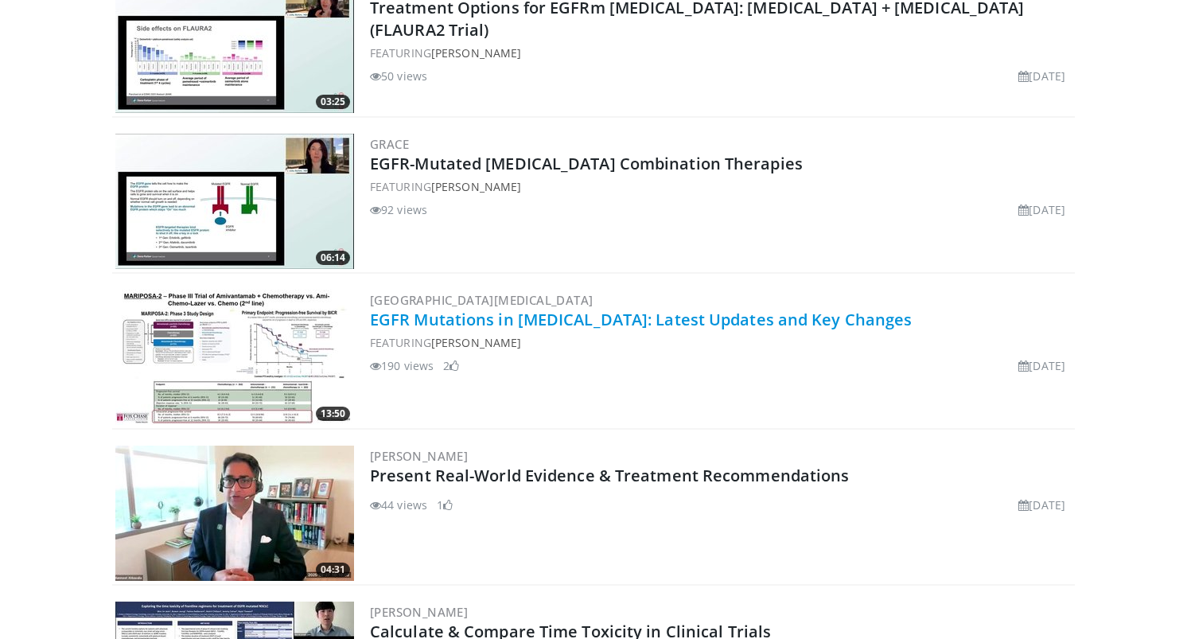
click at [541, 323] on link "EGFR Mutations in [MEDICAL_DATA]: Latest Updates and Key Changes" at bounding box center [641, 319] width 542 height 21
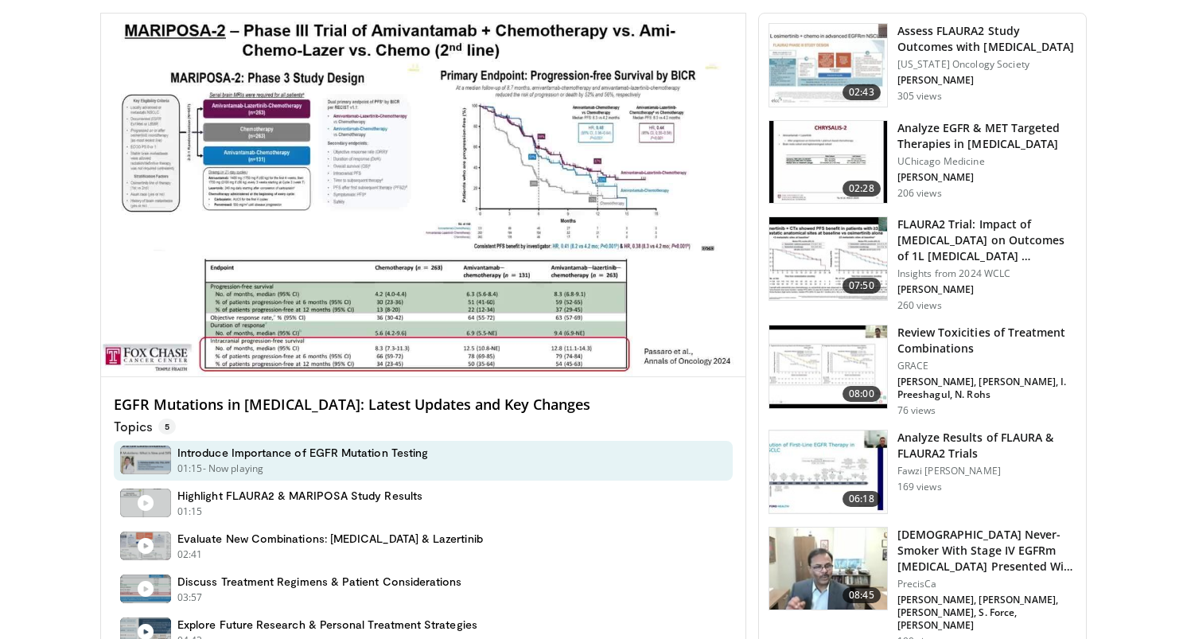
scroll to position [480, 0]
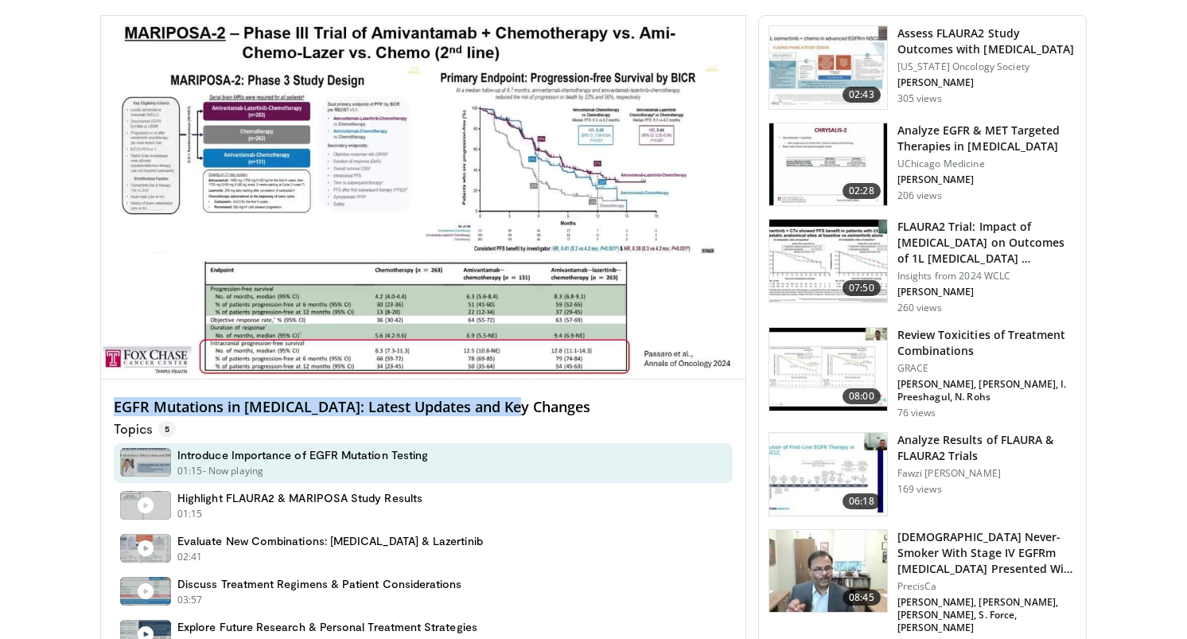
drag, startPoint x: 540, startPoint y: 413, endPoint x: 111, endPoint y: 396, distance: 429.3
click at [111, 396] on div "EGFR Mutations in [MEDICAL_DATA]: Latest Updates and Key Changes Topics 5 Intro…" at bounding box center [423, 524] width 645 height 288
copy h4 "EGFR Mutations in [MEDICAL_DATA]: Latest Updates and Key Changes"
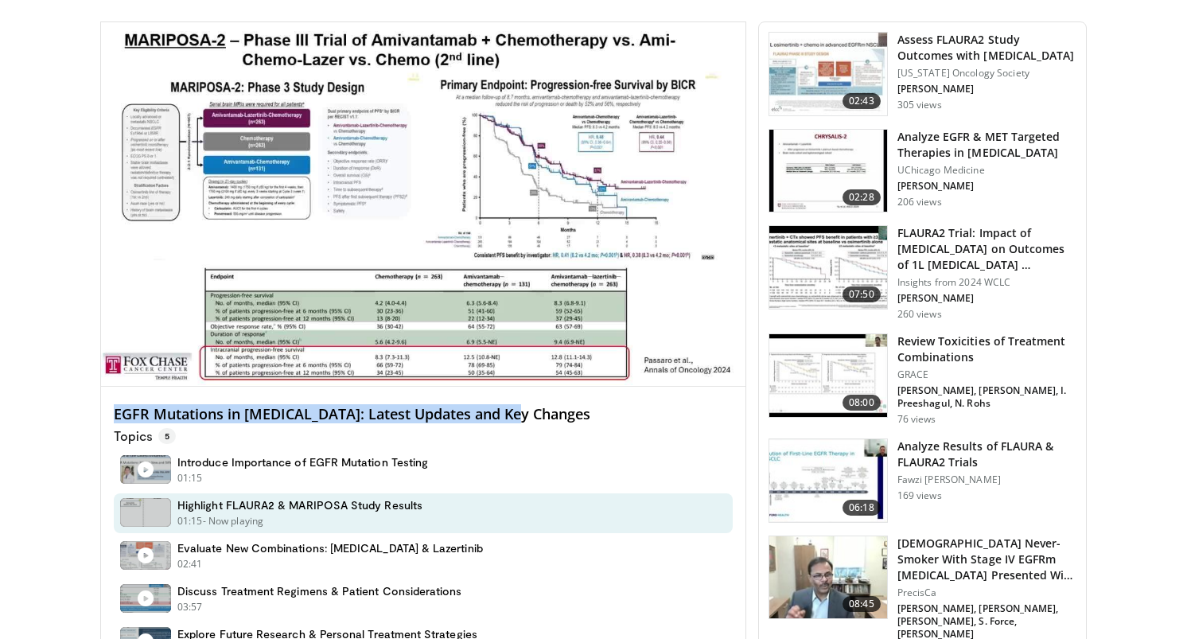
scroll to position [484, 0]
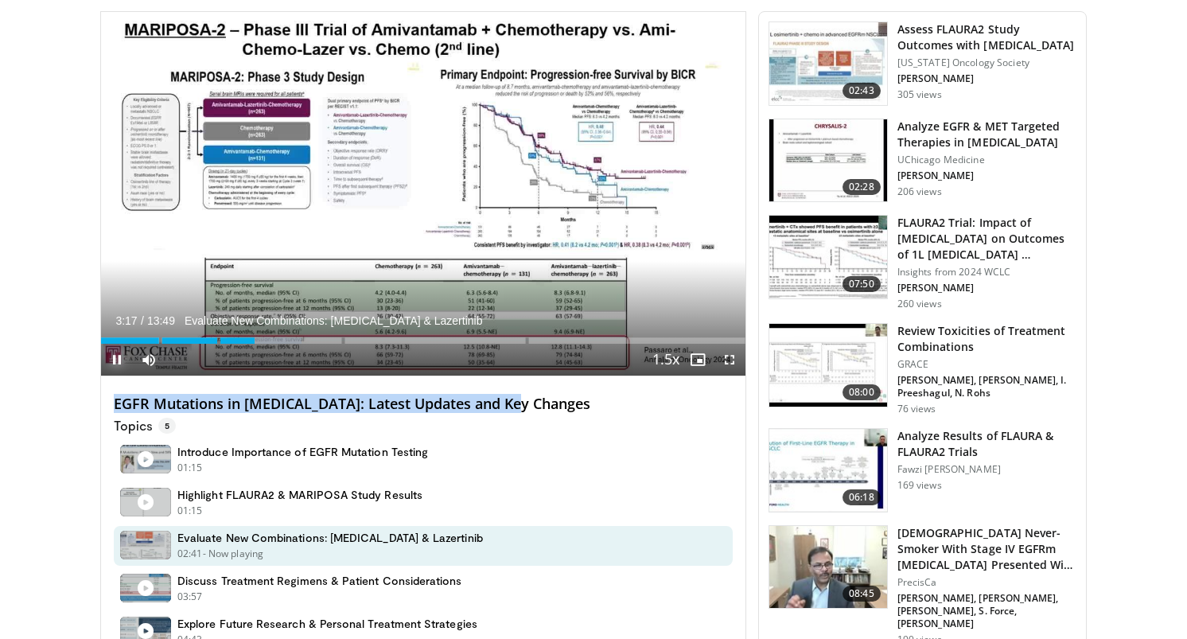
click at [104, 362] on span "Video Player" at bounding box center [117, 360] width 32 height 32
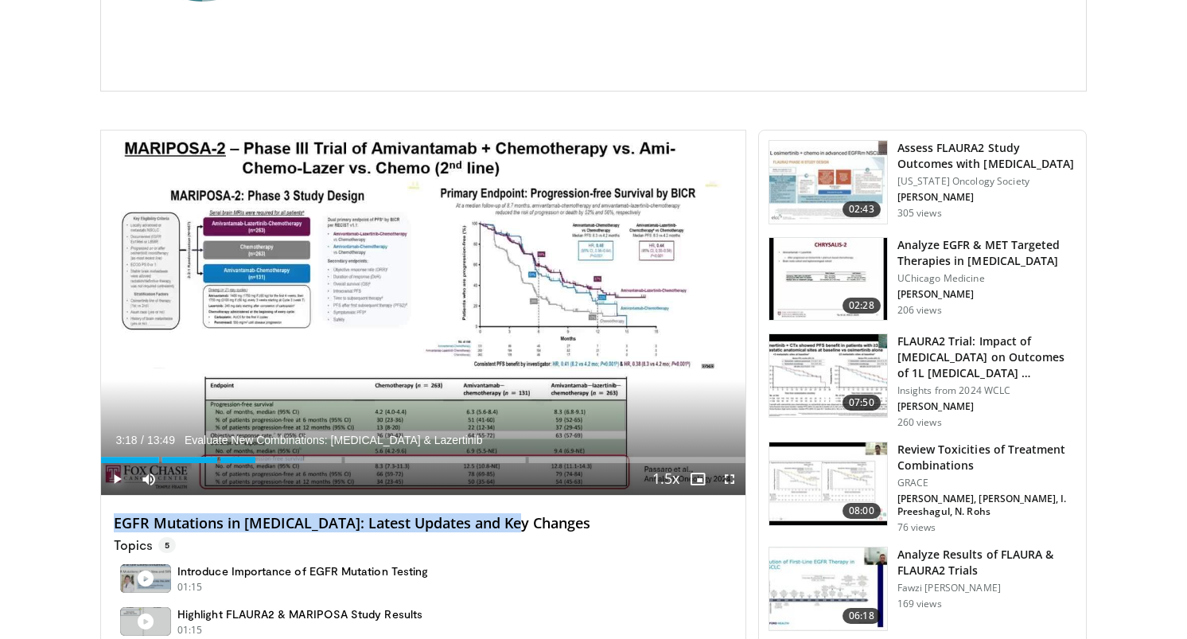
scroll to position [363, 0]
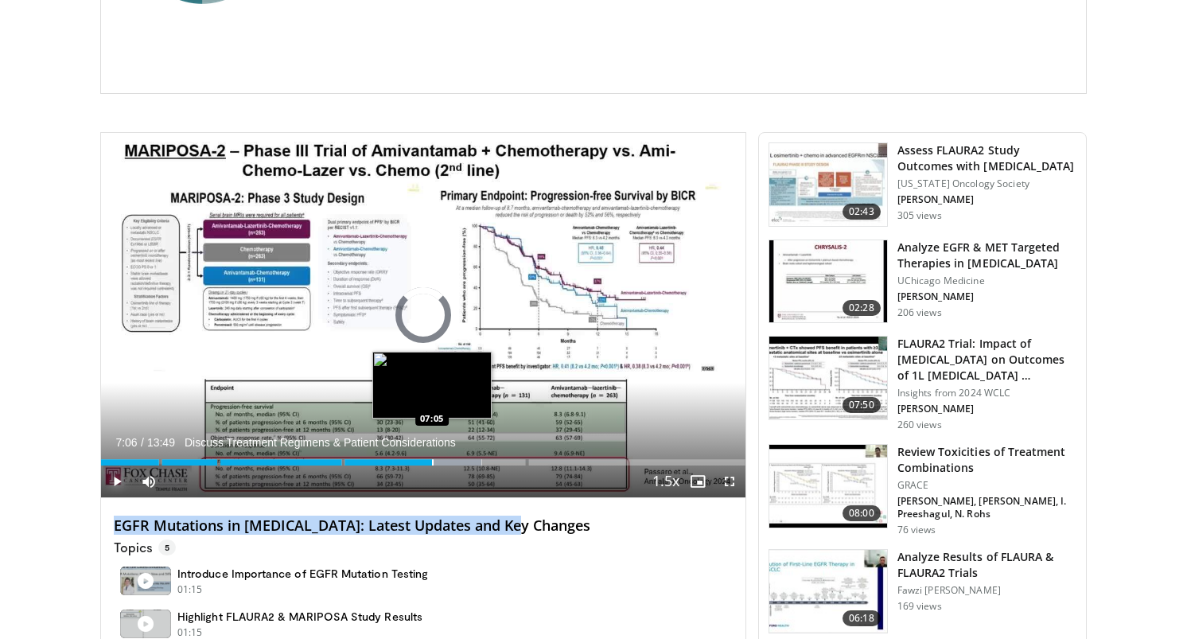
drag, startPoint x: 255, startPoint y: 458, endPoint x: 432, endPoint y: 460, distance: 177.5
click at [432, 460] on div "Loaded : 59.10% 07:06 07:05" at bounding box center [423, 457] width 645 height 15
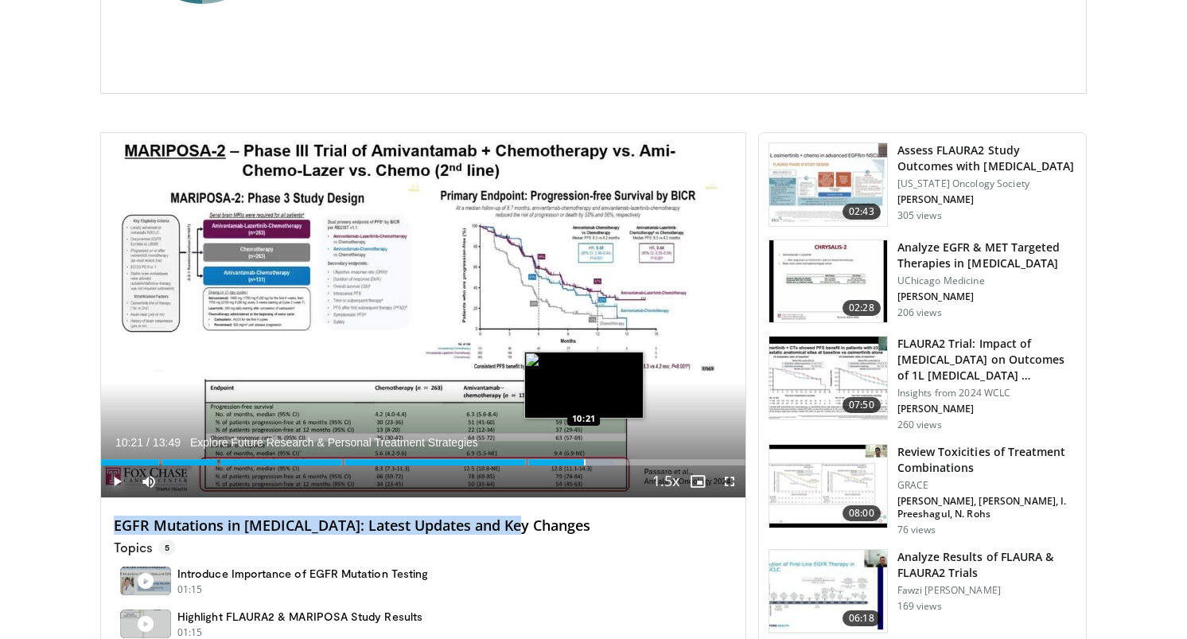
drag, startPoint x: 435, startPoint y: 463, endPoint x: 584, endPoint y: 463, distance: 148.8
click at [584, 463] on div "Progress Bar" at bounding box center [585, 462] width 2 height 6
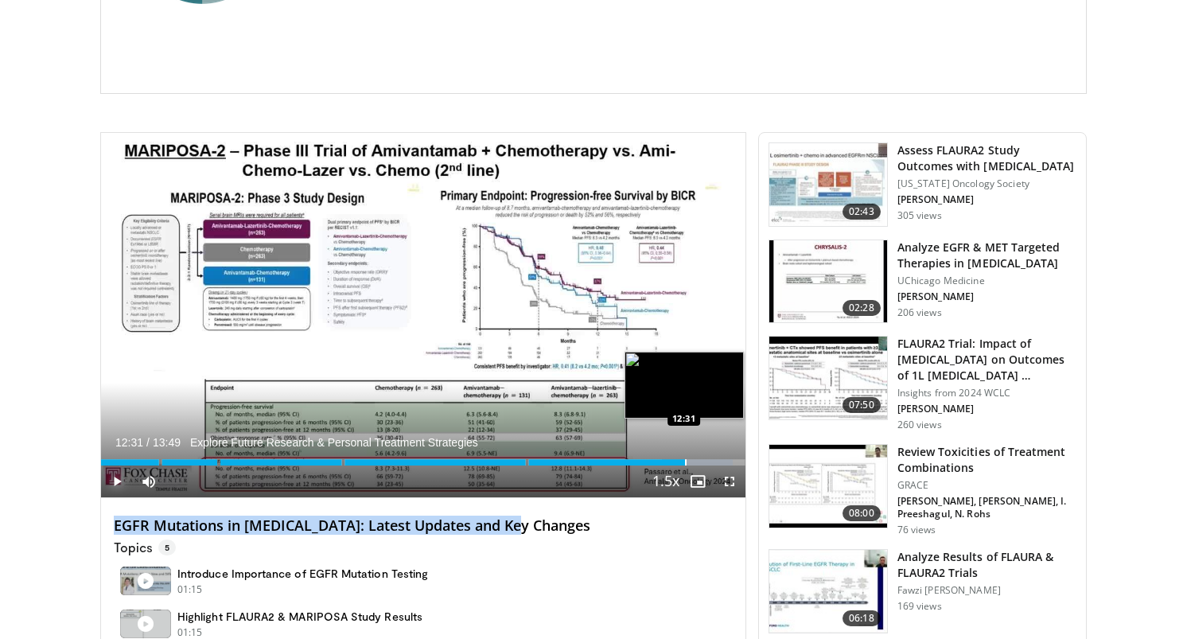
drag, startPoint x: 585, startPoint y: 463, endPoint x: 685, endPoint y: 457, distance: 100.5
click at [685, 457] on div "Loaded : 98.11% 12:31 12:31" at bounding box center [423, 457] width 645 height 15
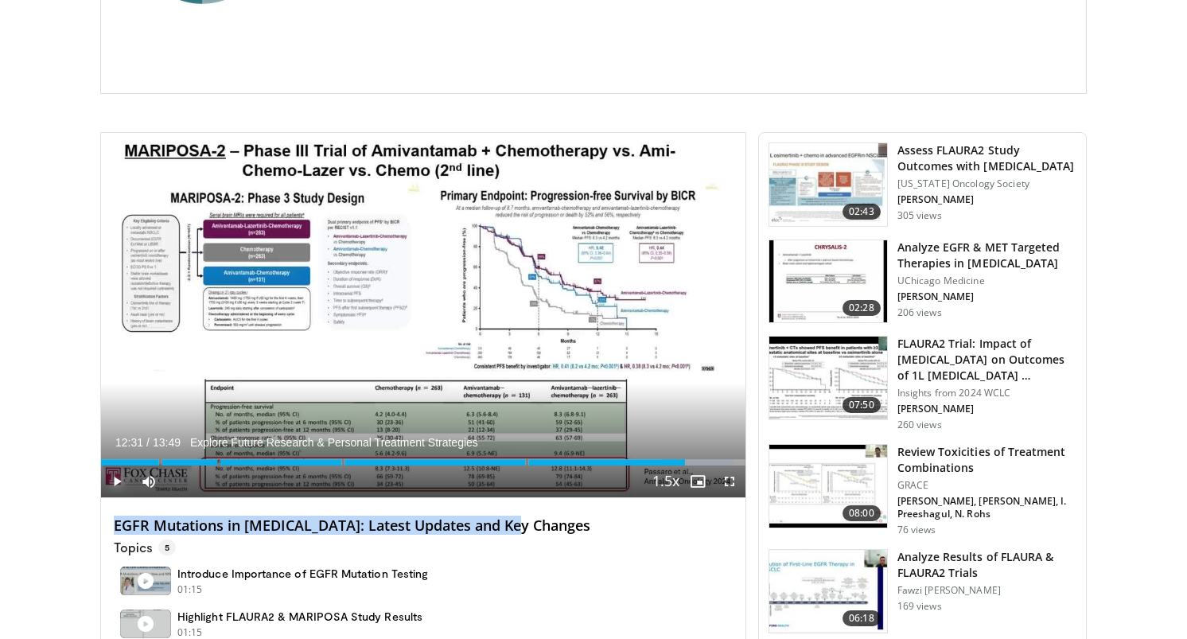
click at [121, 479] on span "Video Player" at bounding box center [117, 482] width 32 height 32
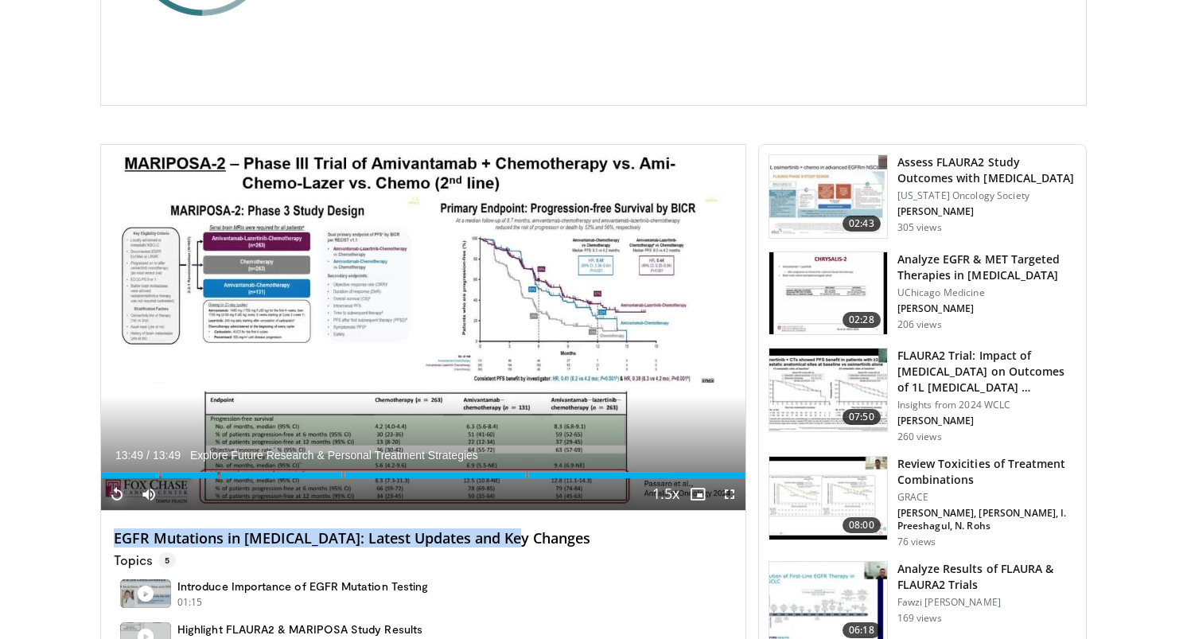
scroll to position [349, 0]
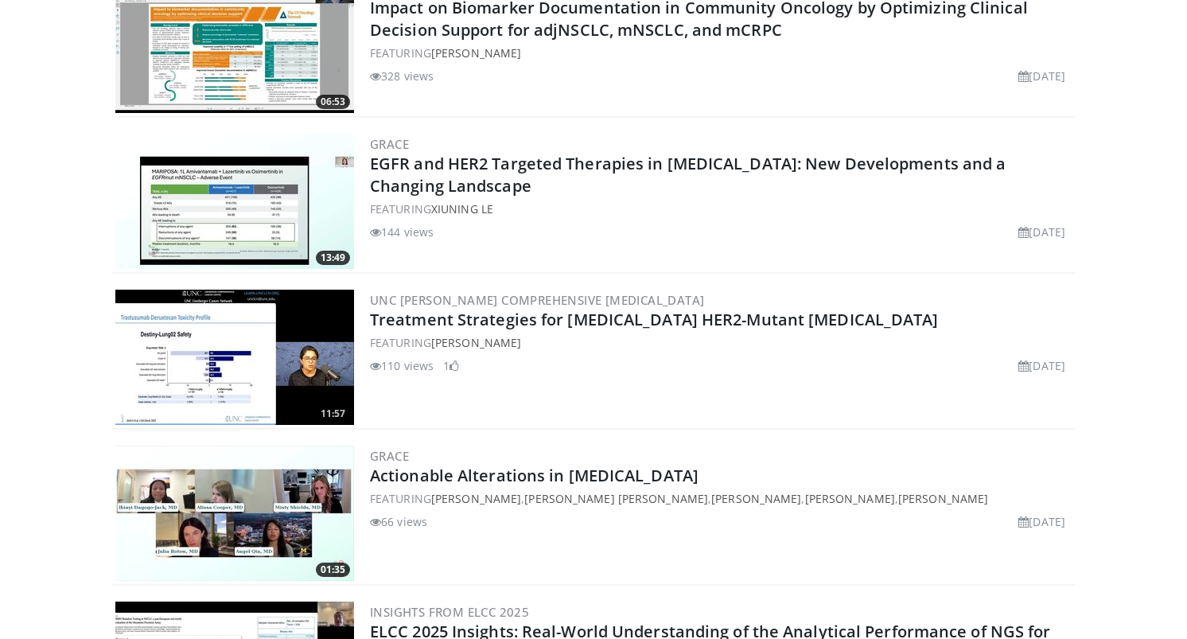
scroll to position [652, 0]
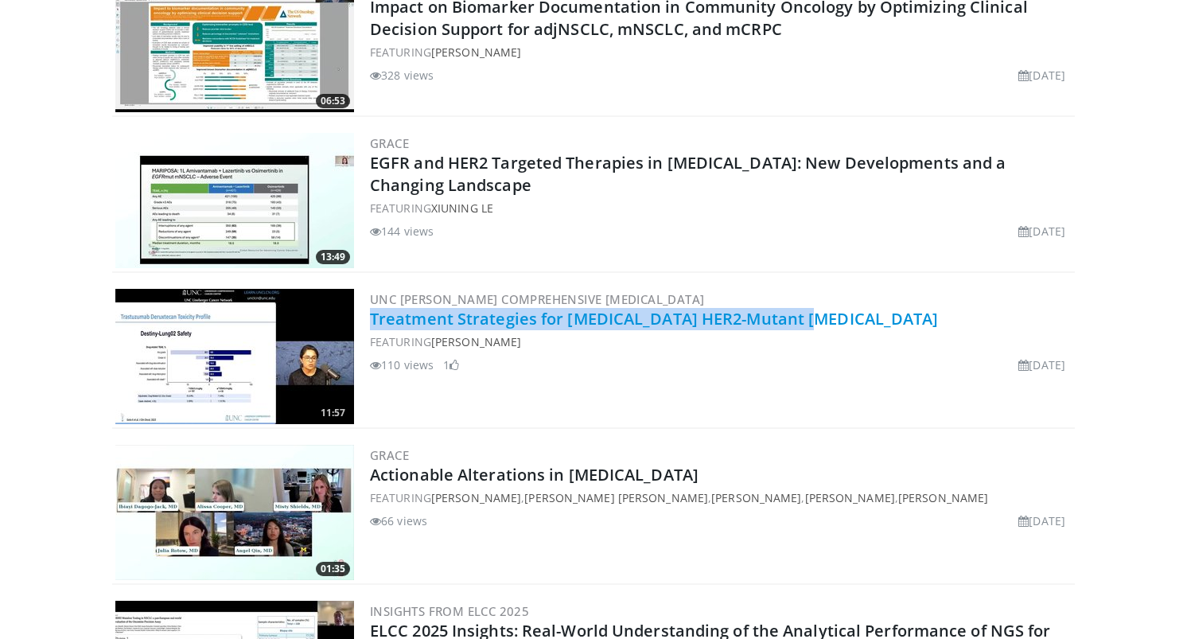
click at [516, 322] on link "Treatment Strategies for [MEDICAL_DATA] HER2-Mutant [MEDICAL_DATA]" at bounding box center [654, 318] width 569 height 21
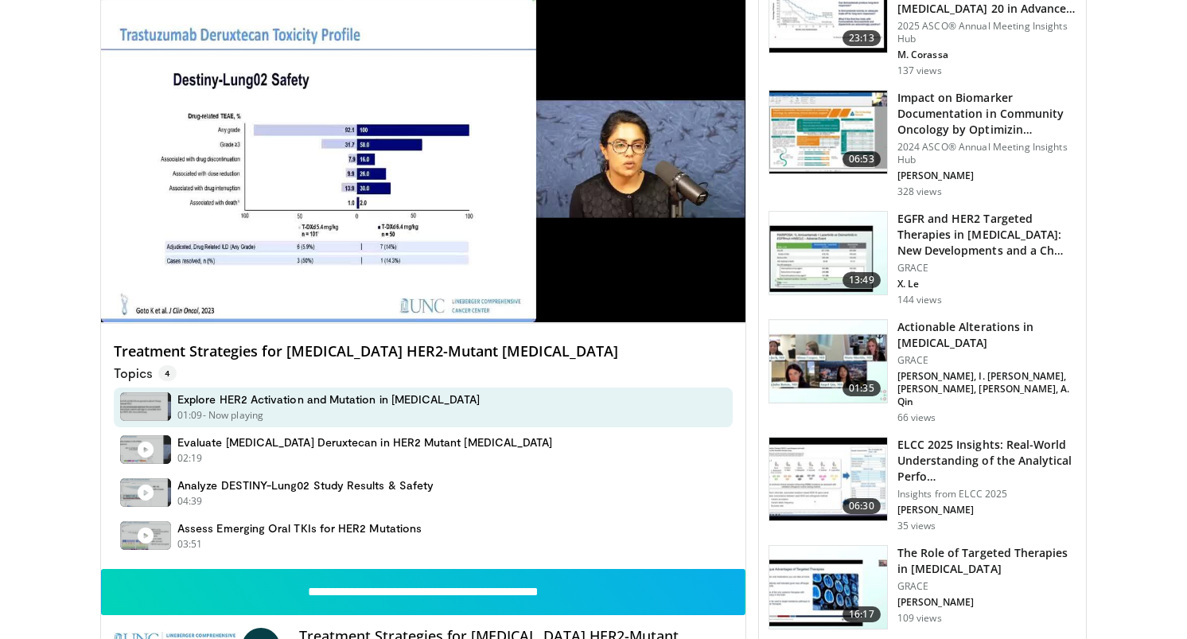
scroll to position [552, 0]
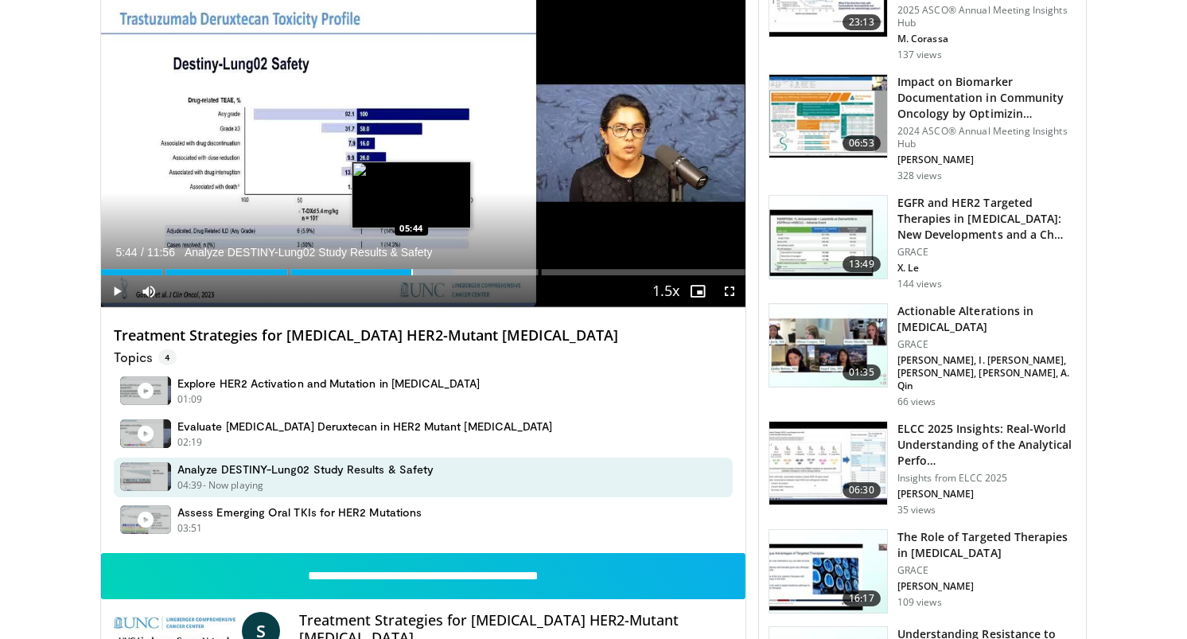
drag, startPoint x: 205, startPoint y: 275, endPoint x: 411, endPoint y: 274, distance: 206.1
click at [411, 274] on div "Progress Bar" at bounding box center [412, 272] width 2 height 6
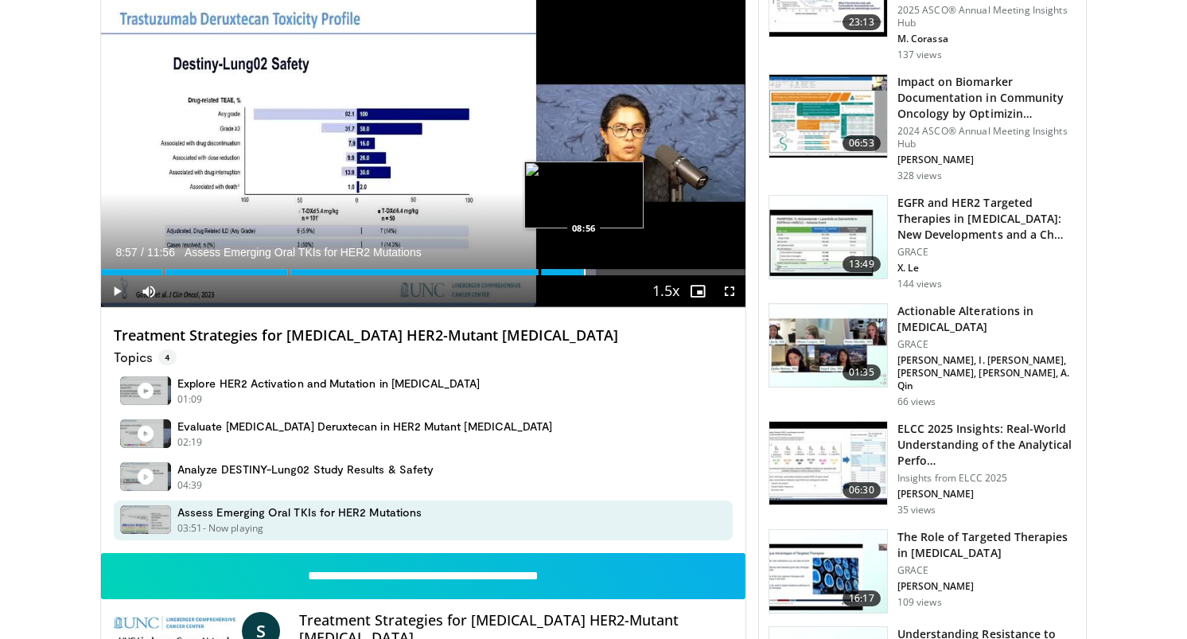
drag, startPoint x: 411, startPoint y: 274, endPoint x: 584, endPoint y: 260, distance: 174.0
click at [584, 260] on div "Loaded : 76.82% 08:57 08:56" at bounding box center [423, 267] width 645 height 15
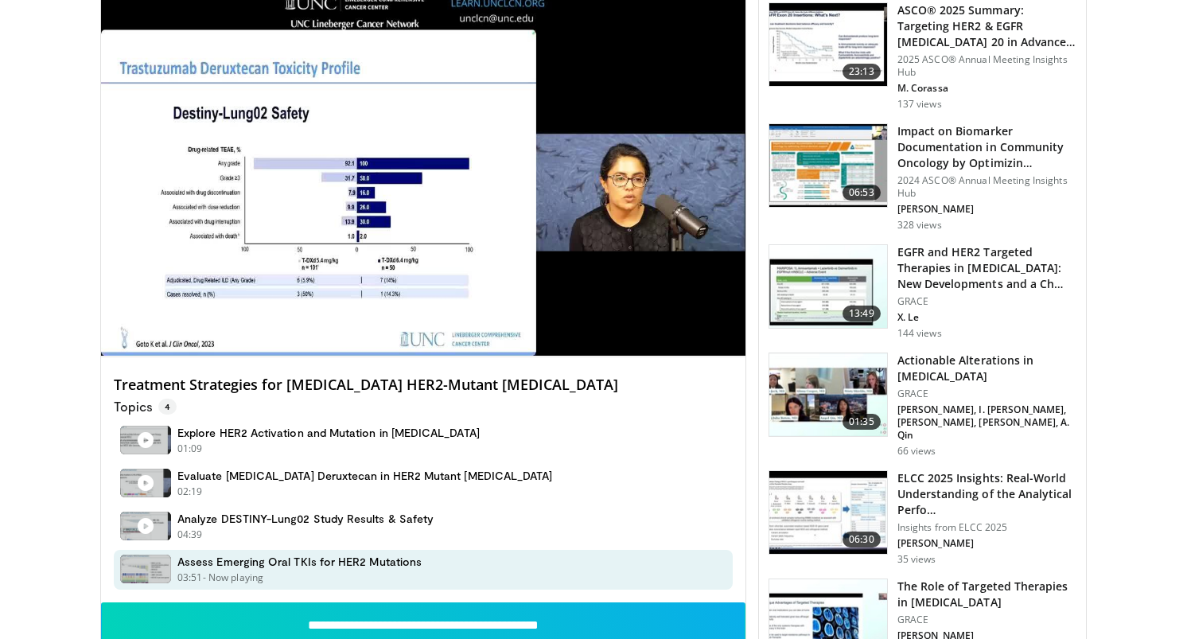
scroll to position [499, 0]
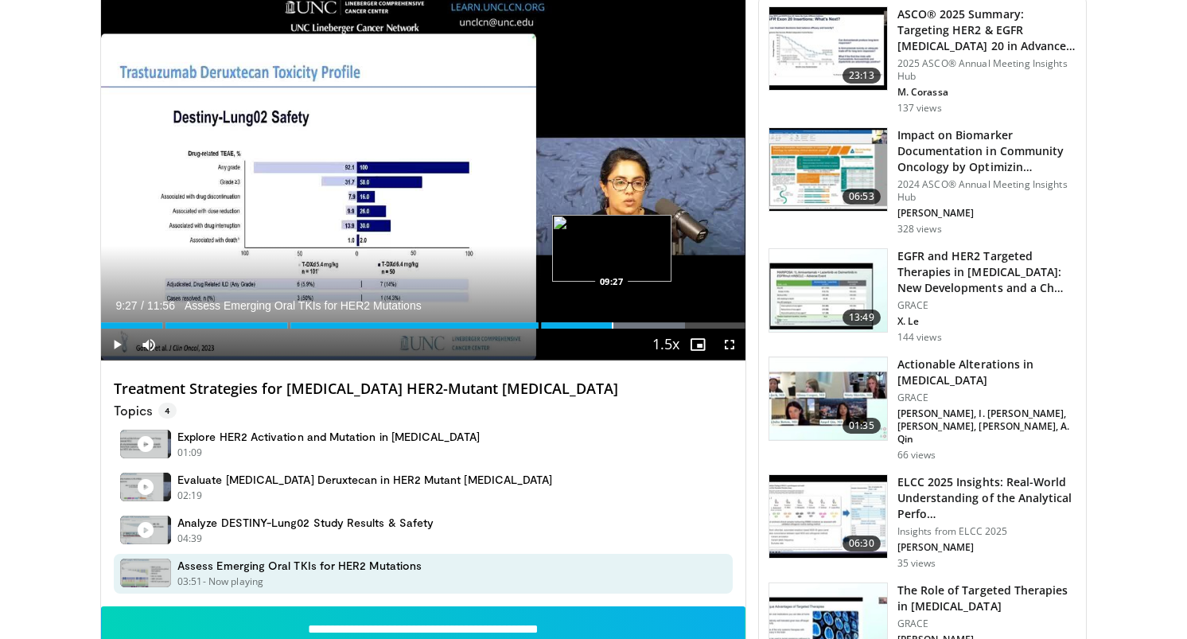
drag, startPoint x: 586, startPoint y: 326, endPoint x: 611, endPoint y: 317, distance: 27.2
click at [611, 317] on div "Loaded : 90.63% 09:27 09:27" at bounding box center [423, 321] width 645 height 15
click at [118, 350] on span "Video Player" at bounding box center [117, 345] width 32 height 32
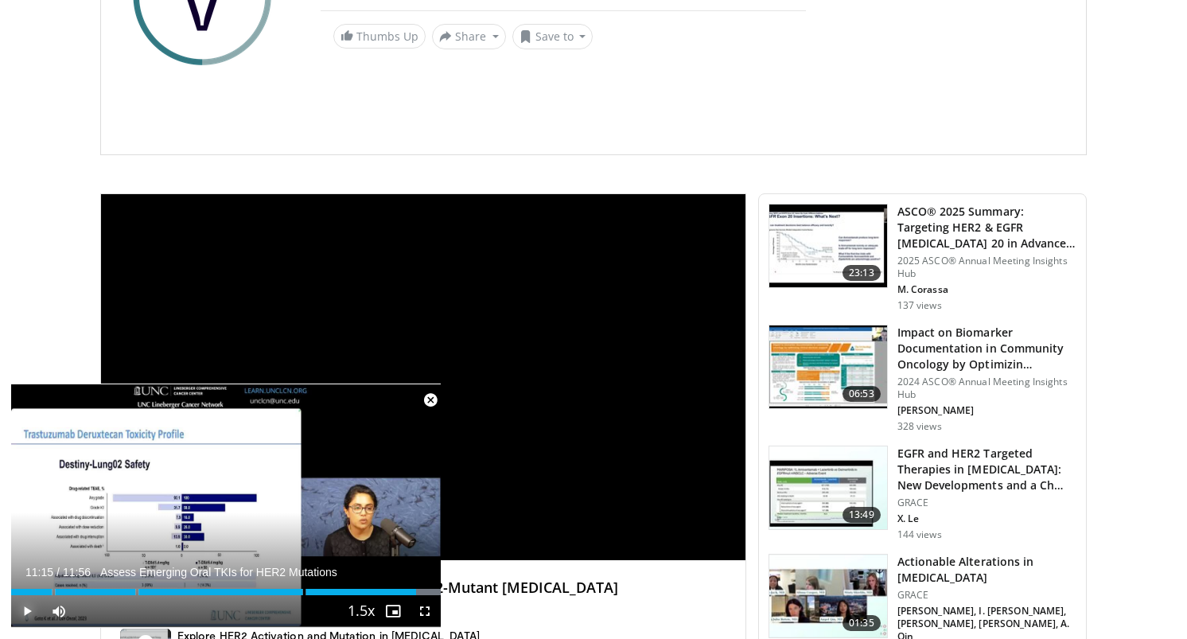
scroll to position [0, 0]
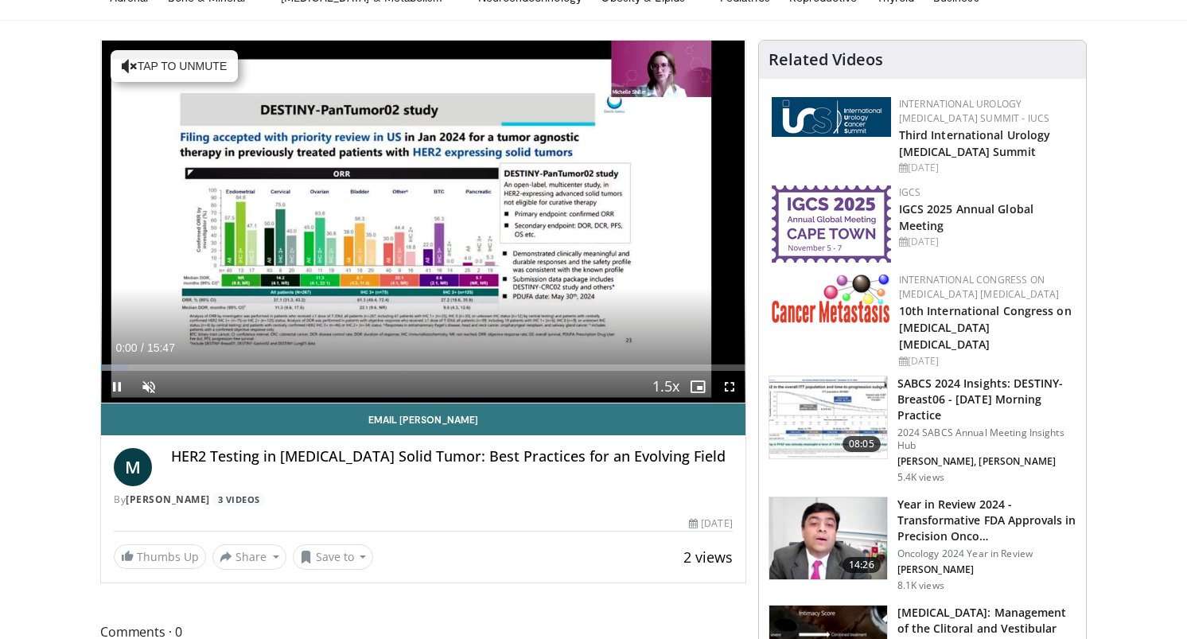
scroll to position [122, 0]
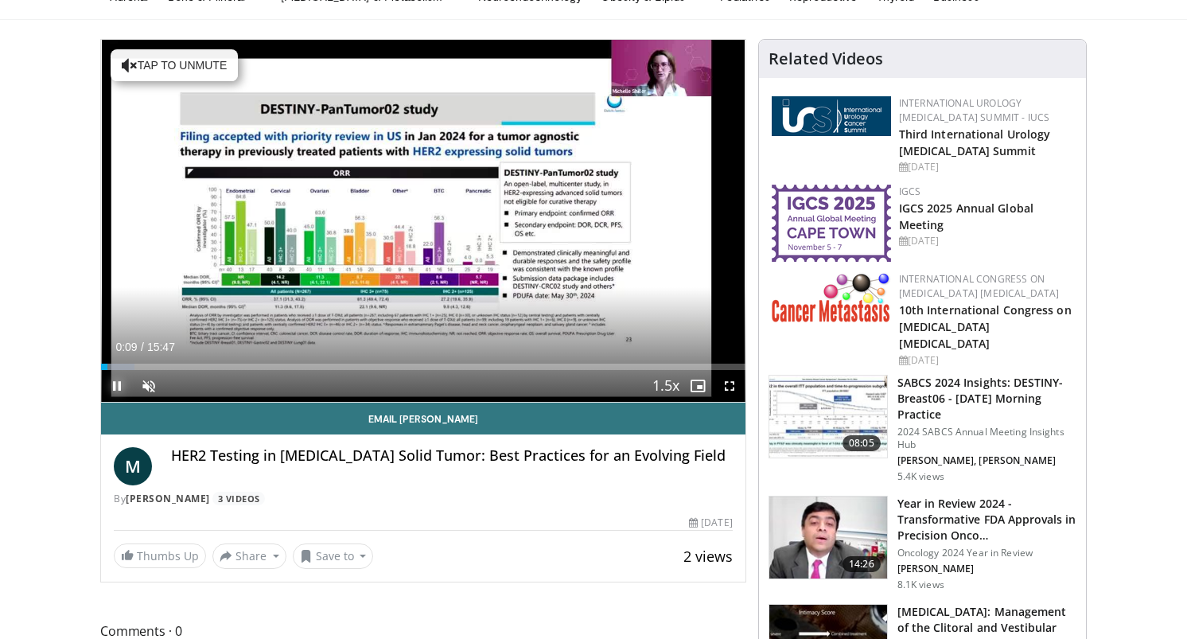
click at [123, 387] on span "Video Player" at bounding box center [117, 386] width 32 height 32
